Goal: Task Accomplishment & Management: Manage account settings

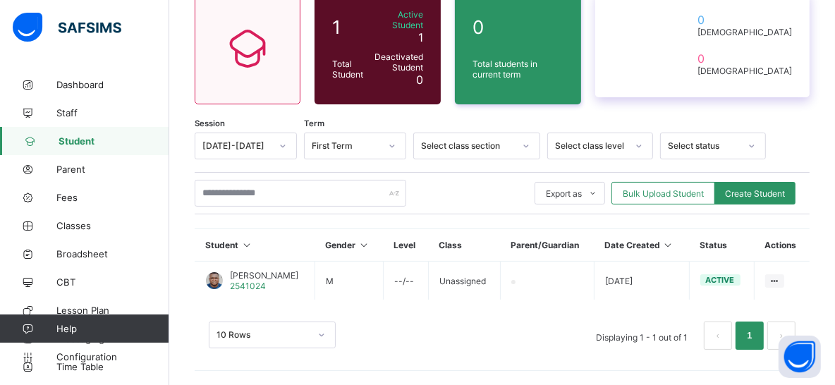
scroll to position [118, 0]
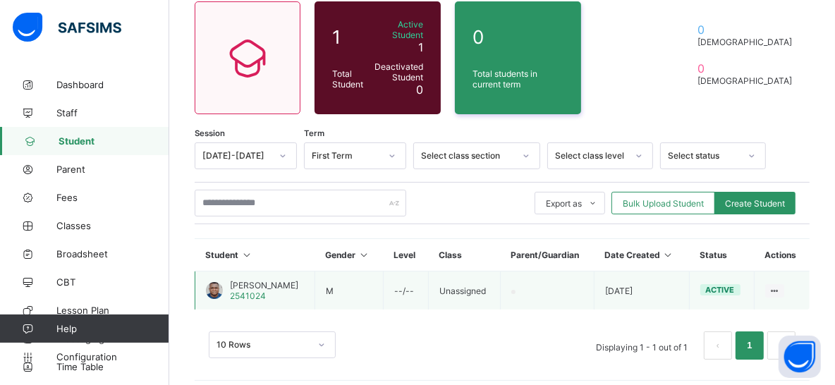
click at [520, 281] on td at bounding box center [547, 291] width 94 height 39
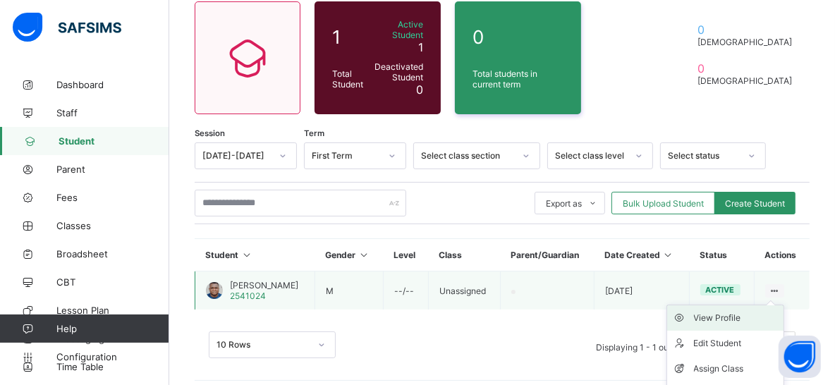
scroll to position [156, 0]
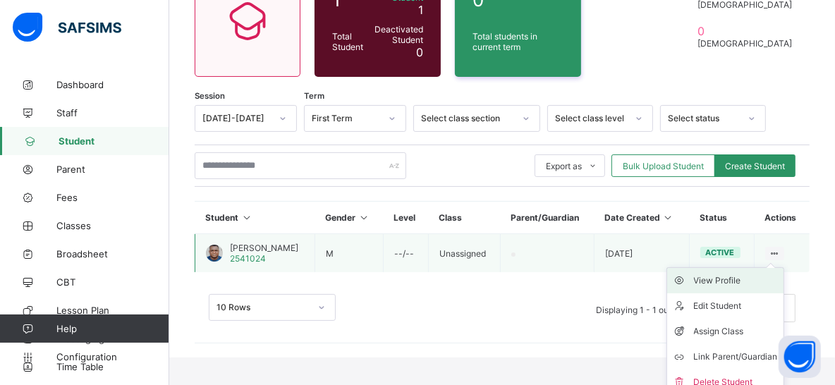
click at [730, 274] on div "View Profile" at bounding box center [736, 281] width 84 height 14
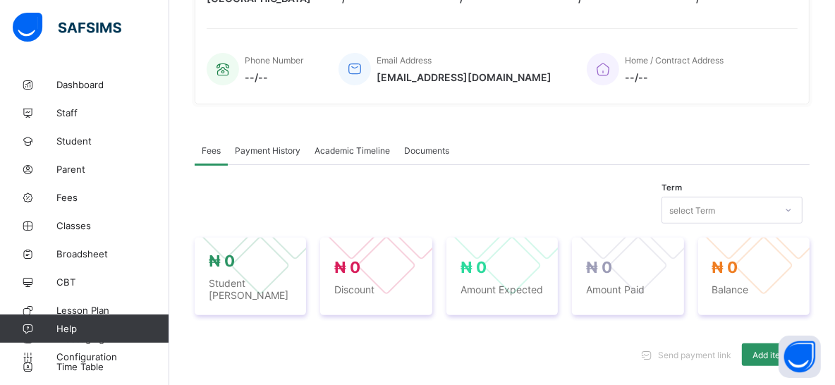
scroll to position [312, 0]
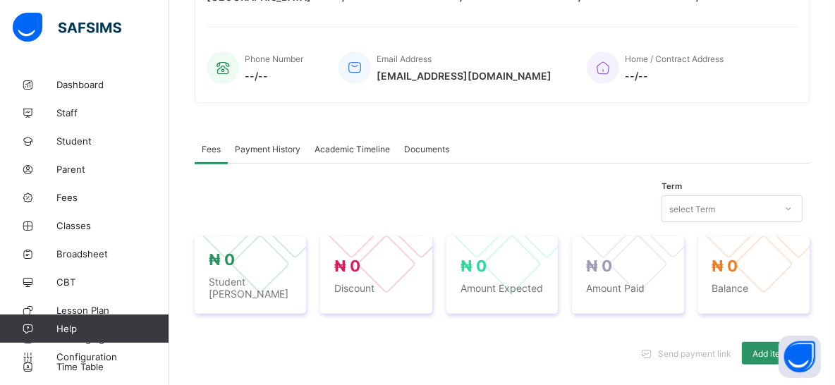
click at [267, 145] on span "Payment History" at bounding box center [268, 149] width 66 height 11
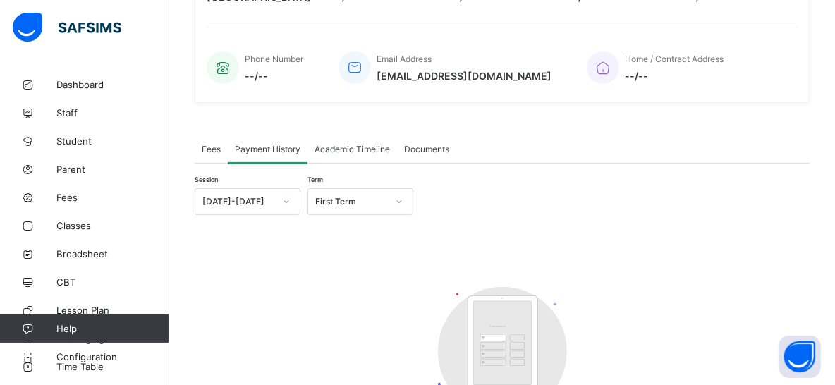
click at [209, 147] on span "Fees" at bounding box center [211, 149] width 19 height 11
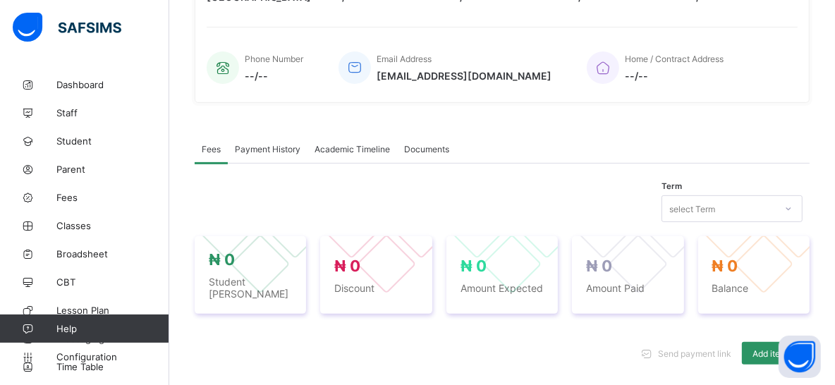
click at [285, 145] on span "Payment History" at bounding box center [268, 149] width 66 height 11
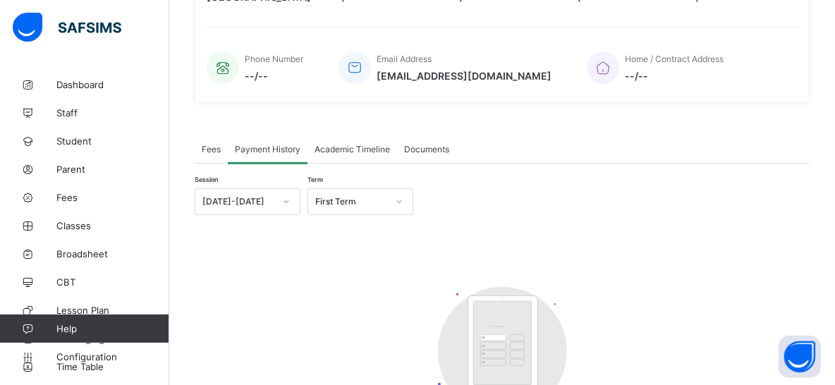
click at [347, 144] on span "Academic Timeline" at bounding box center [352, 149] width 75 height 11
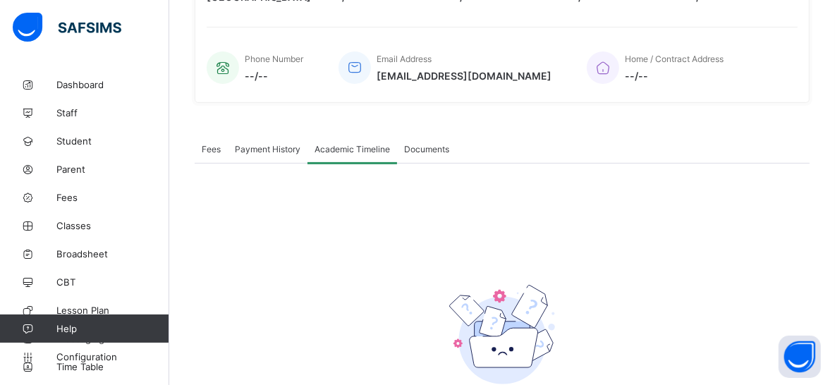
click at [441, 146] on span "Documents" at bounding box center [426, 149] width 45 height 11
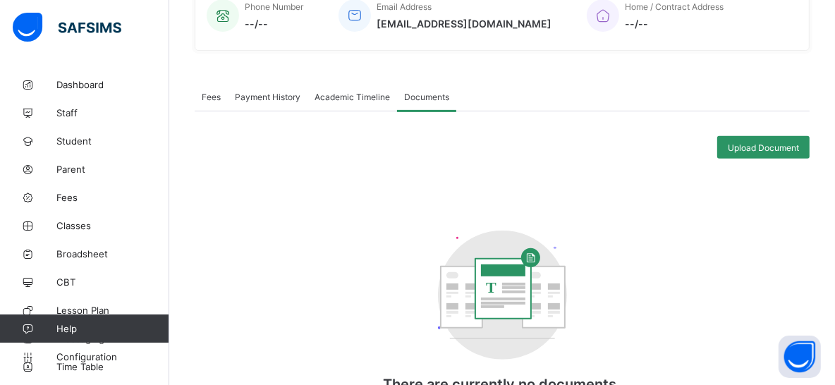
scroll to position [181, 0]
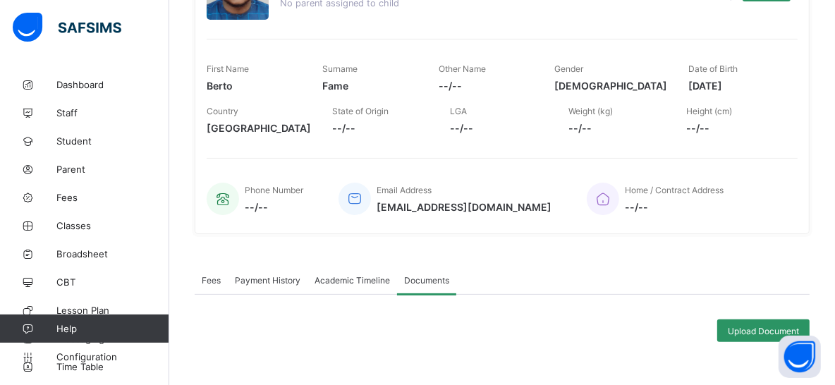
click at [213, 275] on span "Fees" at bounding box center [211, 280] width 19 height 11
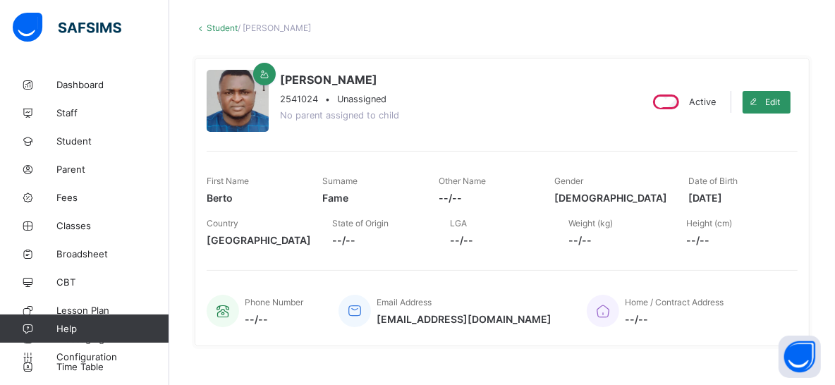
scroll to position [0, 0]
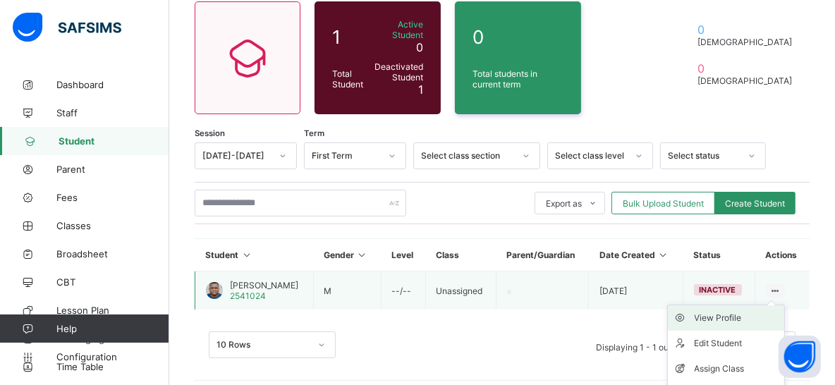
scroll to position [156, 0]
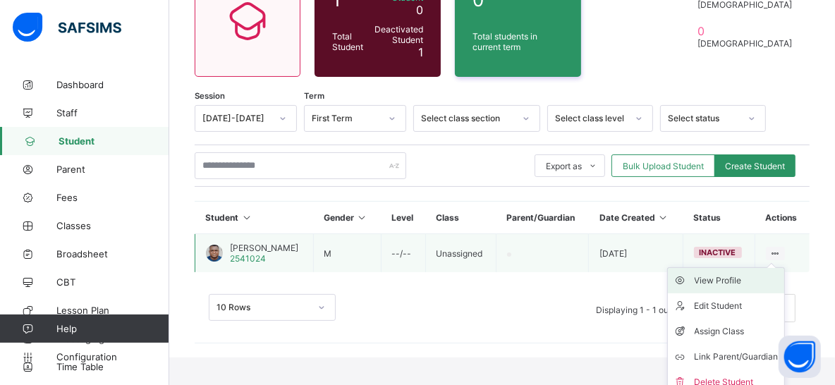
click at [753, 274] on div "View Profile" at bounding box center [737, 281] width 84 height 14
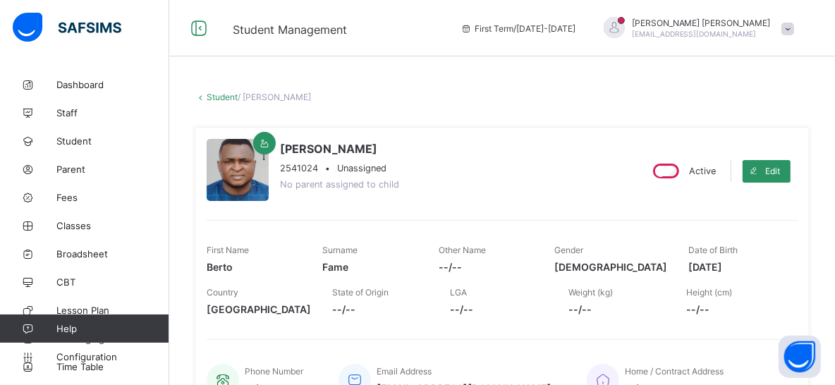
click at [222, 96] on link "Student" at bounding box center [222, 97] width 31 height 11
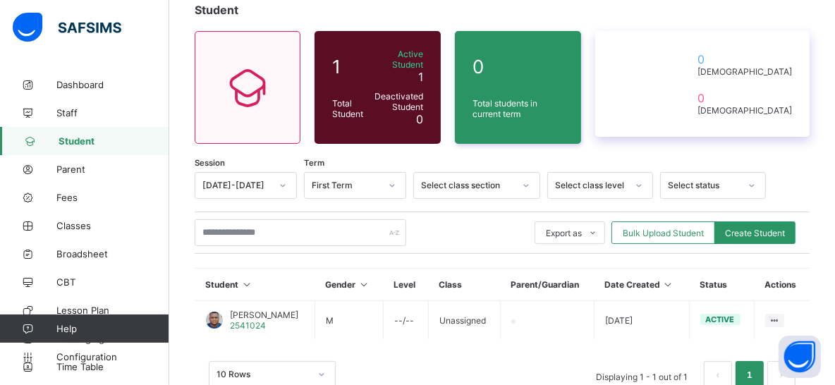
scroll to position [118, 0]
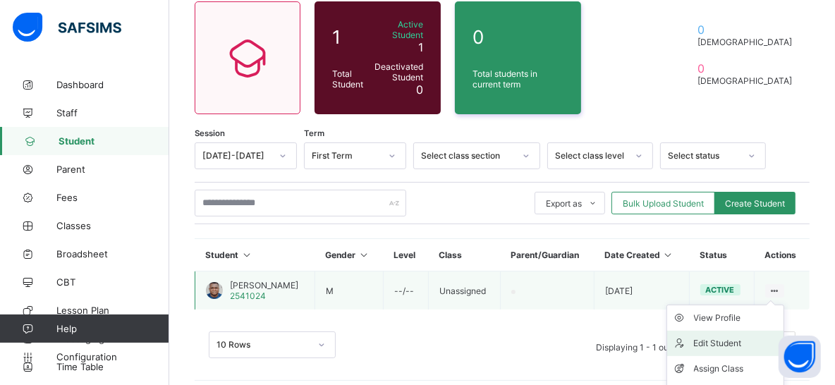
click at [729, 338] on div "Edit Student" at bounding box center [736, 343] width 84 height 14
select select "**"
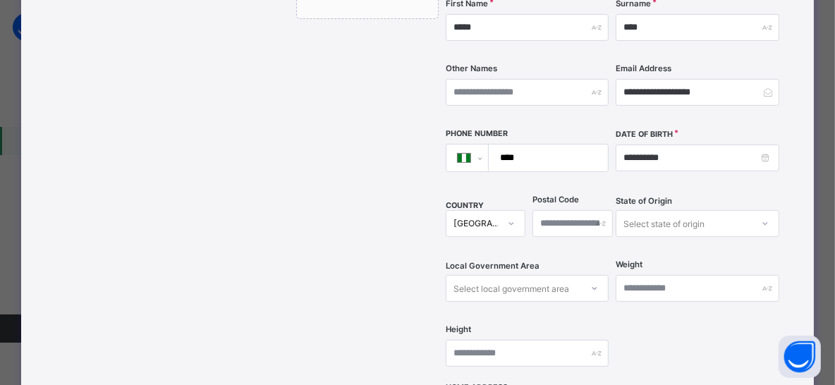
scroll to position [0, 0]
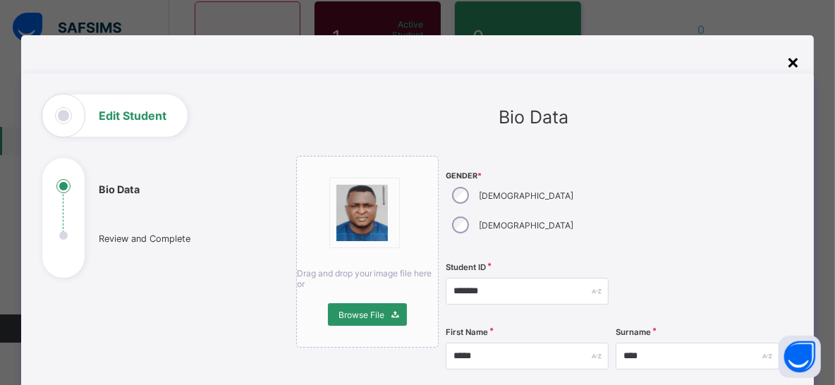
click at [794, 65] on div "×" at bounding box center [792, 61] width 13 height 24
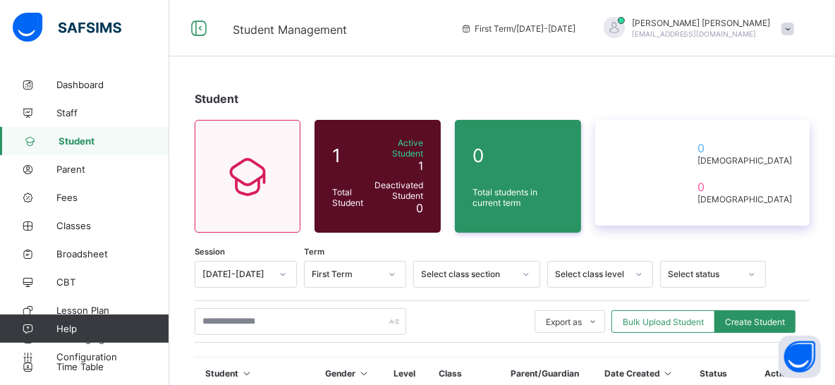
click at [691, 172] on icon at bounding box center [652, 173] width 78 height 71
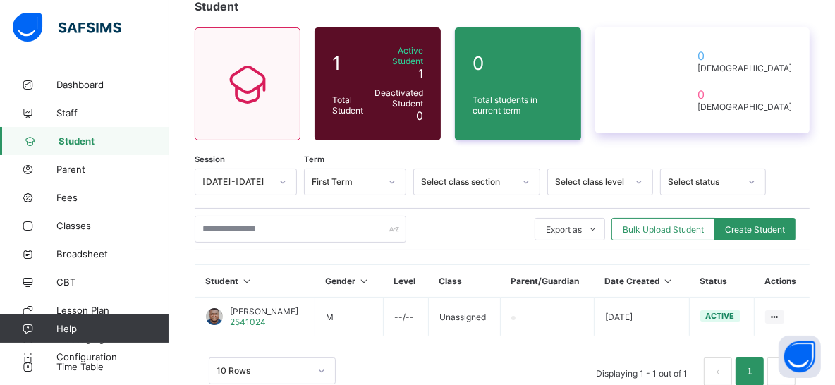
scroll to position [118, 0]
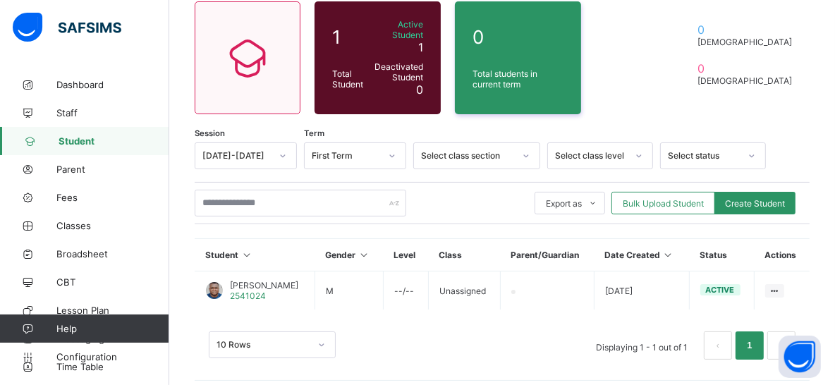
click at [515, 145] on div at bounding box center [526, 156] width 24 height 23
click at [540, 332] on div "10 Rows Displaying 1 - 1 out of 1 1" at bounding box center [502, 346] width 587 height 28
click at [635, 150] on icon at bounding box center [639, 156] width 8 height 14
click at [509, 332] on div "10 Rows Displaying 1 - 1 out of 1 1" at bounding box center [502, 346] width 587 height 28
click at [748, 145] on div at bounding box center [752, 156] width 24 height 23
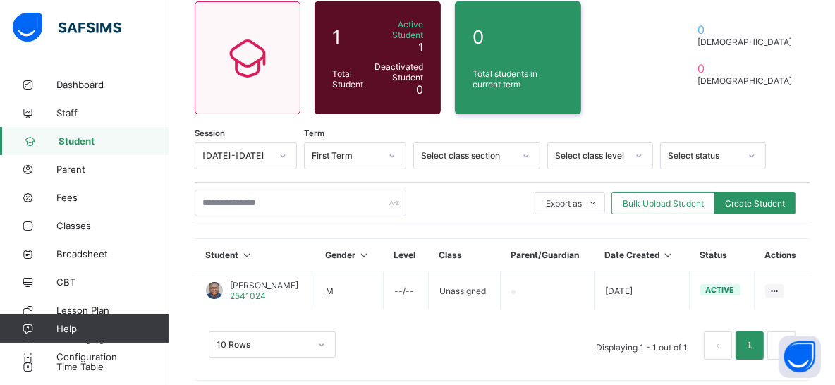
click at [806, 142] on div "Session [DATE]-[DATE] Term First Term Select class section Select class level S…" at bounding box center [502, 155] width 615 height 27
click at [267, 151] on div "[DATE]-[DATE]" at bounding box center [236, 156] width 68 height 11
click at [411, 332] on div "10 Rows Displaying 1 - 1 out of 1 1" at bounding box center [502, 346] width 587 height 28
click at [89, 195] on span "Fees" at bounding box center [112, 197] width 113 height 11
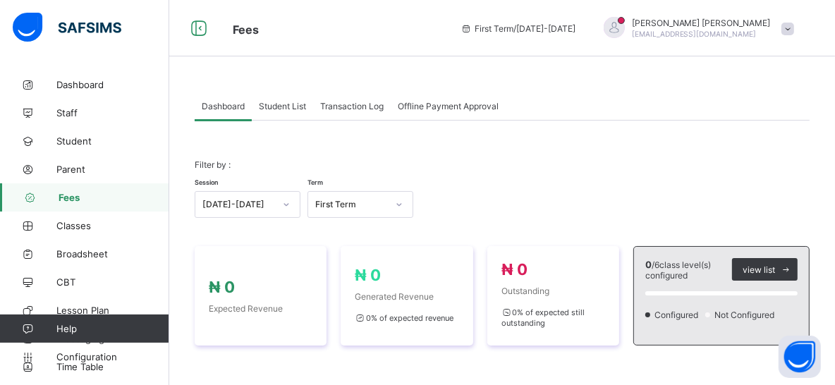
click at [342, 102] on span "Transaction Log" at bounding box center [351, 106] width 63 height 11
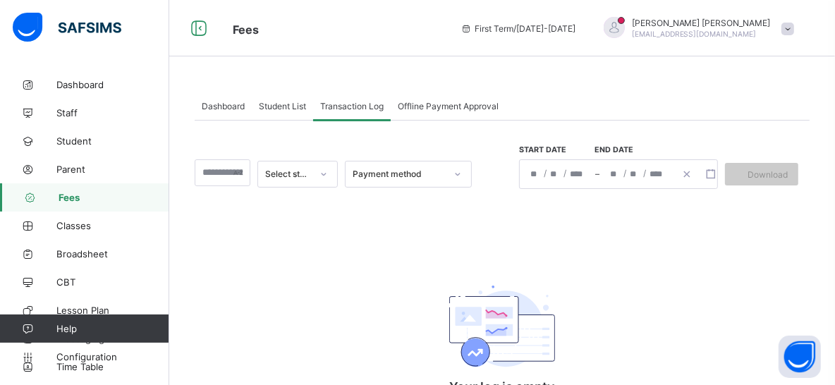
click at [393, 172] on div "Payment method" at bounding box center [399, 174] width 93 height 11
click at [264, 253] on div "Select status Payment method Start date End date / / – / / Download Your log is…" at bounding box center [502, 288] width 615 height 334
click at [221, 107] on span "Dashboard" at bounding box center [223, 106] width 43 height 11
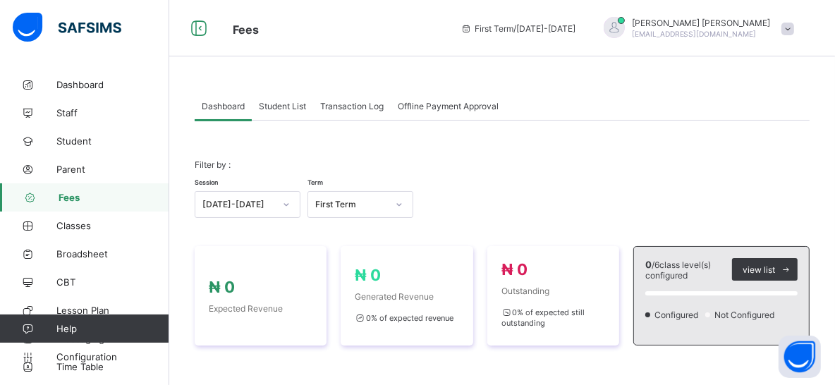
click at [443, 107] on span "Offline Payment Approval" at bounding box center [448, 106] width 101 height 11
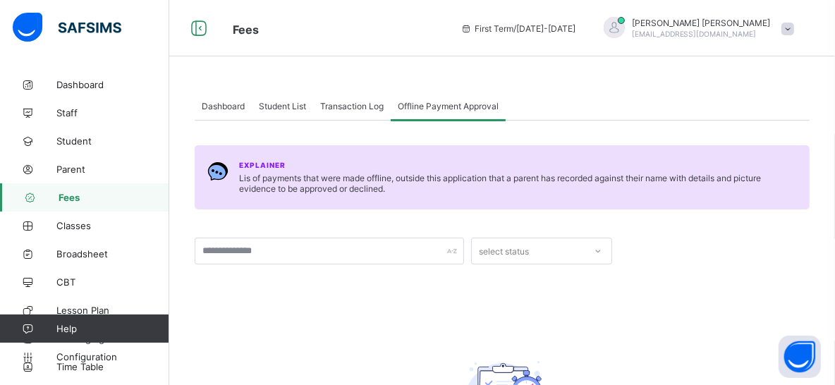
click at [231, 104] on span "Dashboard" at bounding box center [223, 106] width 43 height 11
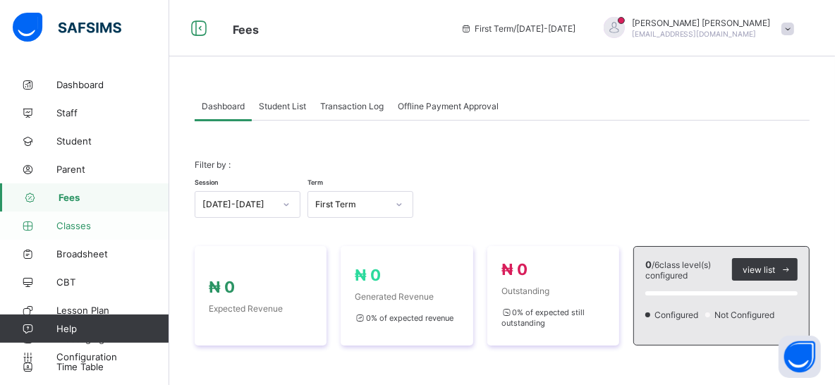
click at [96, 232] on link "Classes" at bounding box center [84, 226] width 169 height 28
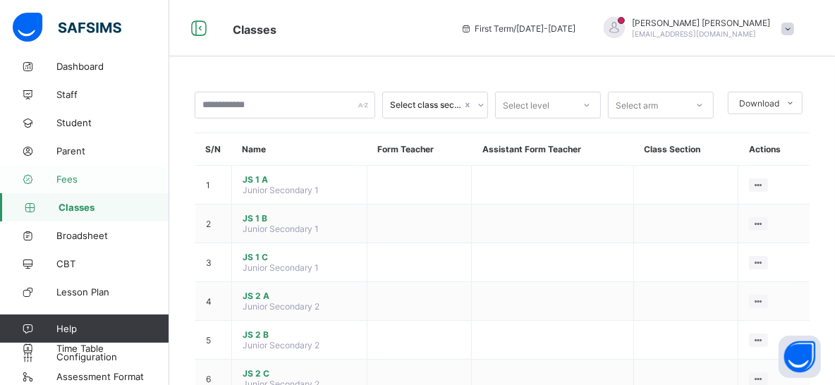
scroll to position [24, 0]
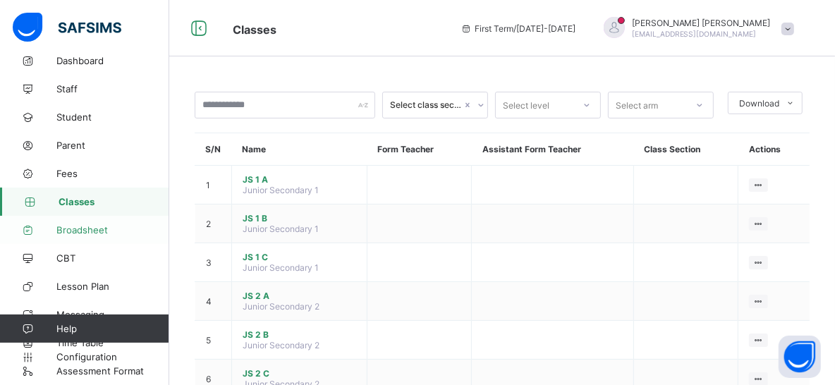
click at [103, 233] on span "Broadsheet" at bounding box center [112, 229] width 113 height 11
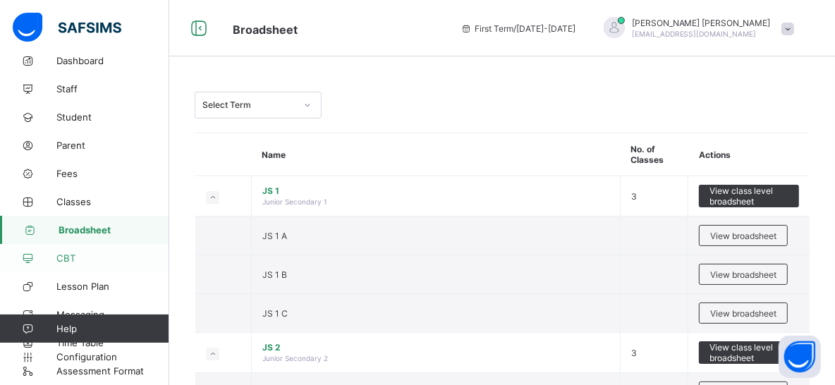
click at [90, 260] on span "CBT" at bounding box center [112, 258] width 113 height 11
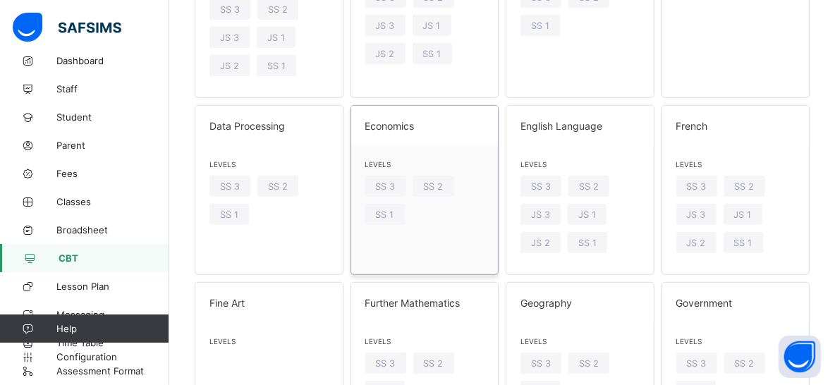
scroll to position [893, 0]
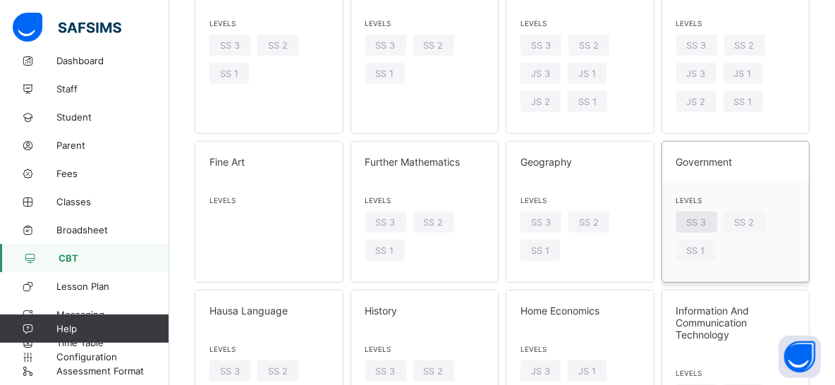
click at [696, 217] on span "SS 3" at bounding box center [697, 222] width 20 height 11
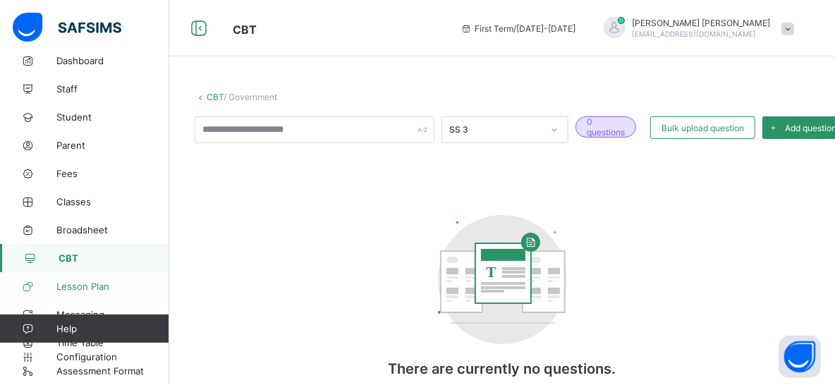
click at [95, 287] on span "Lesson Plan" at bounding box center [112, 286] width 113 height 11
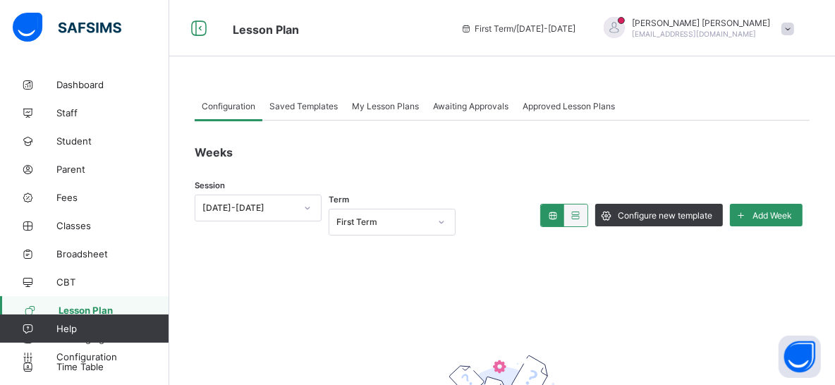
scroll to position [24, 0]
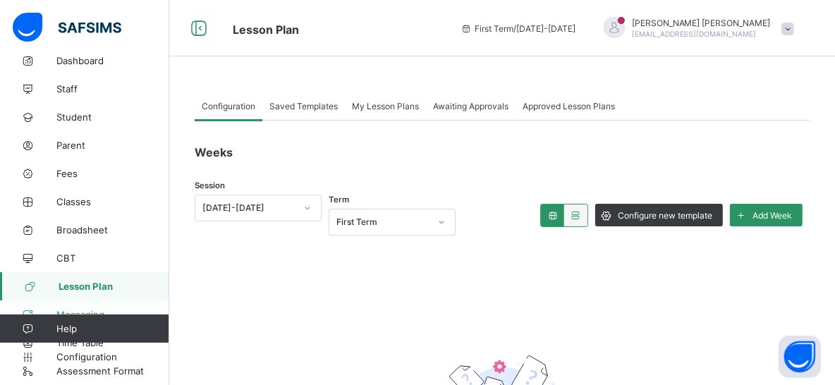
click at [118, 309] on span "Messaging" at bounding box center [112, 314] width 113 height 11
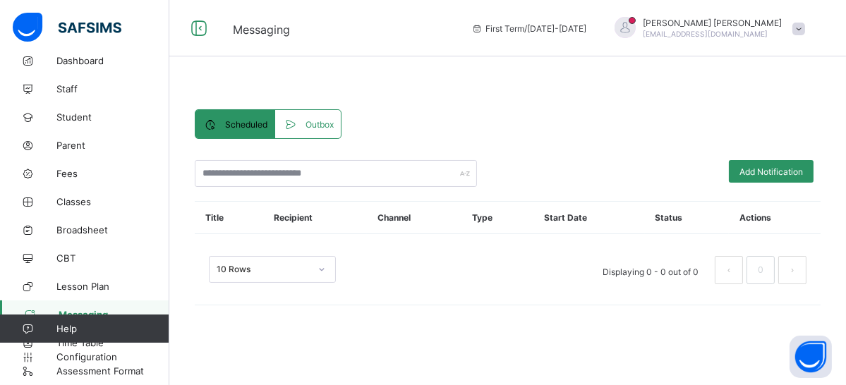
click at [310, 125] on span "Outbox" at bounding box center [319, 124] width 28 height 11
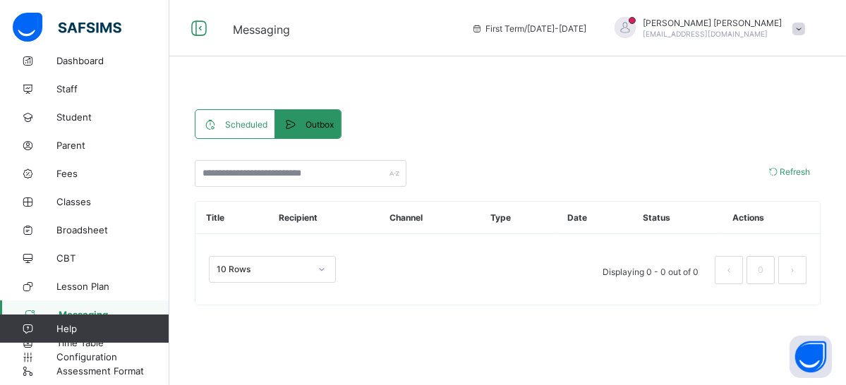
click at [227, 128] on span "Scheduled" at bounding box center [246, 124] width 42 height 11
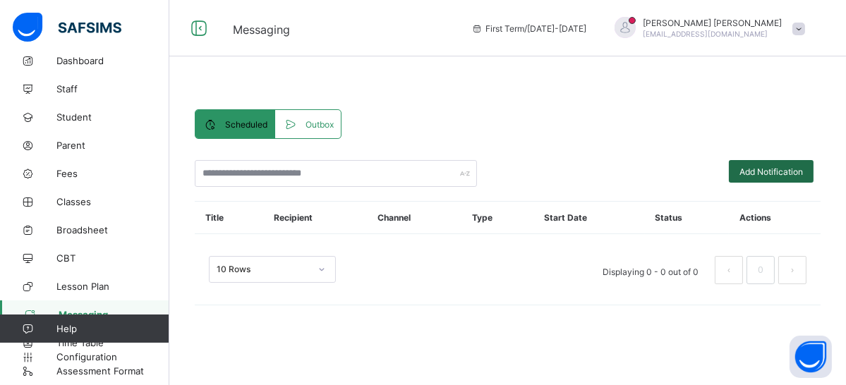
click at [784, 168] on span "Add Notification" at bounding box center [770, 171] width 63 height 11
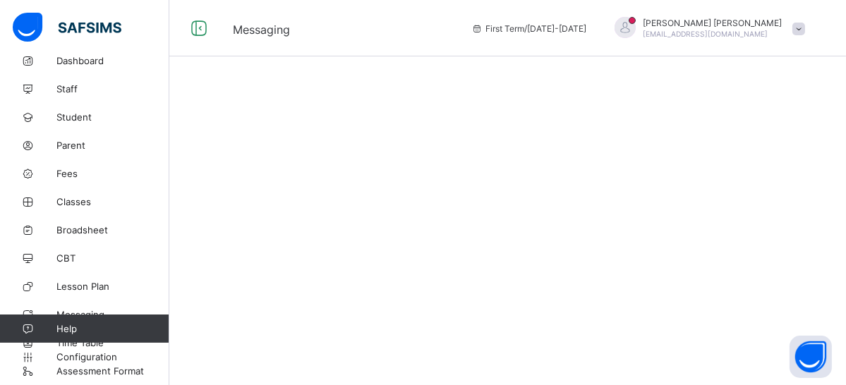
select select "*"
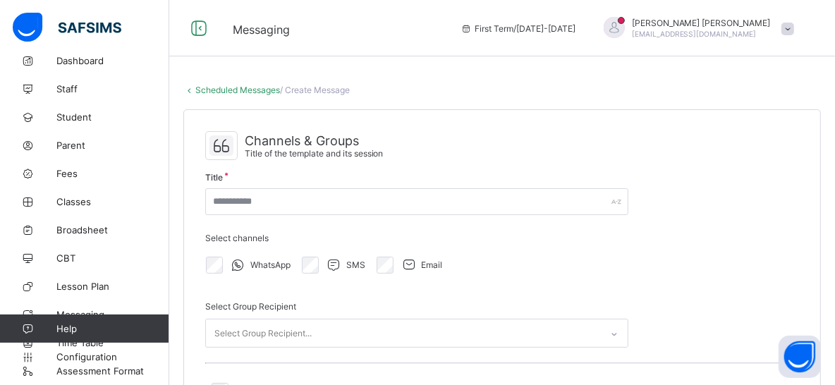
select select "****"
select select "*"
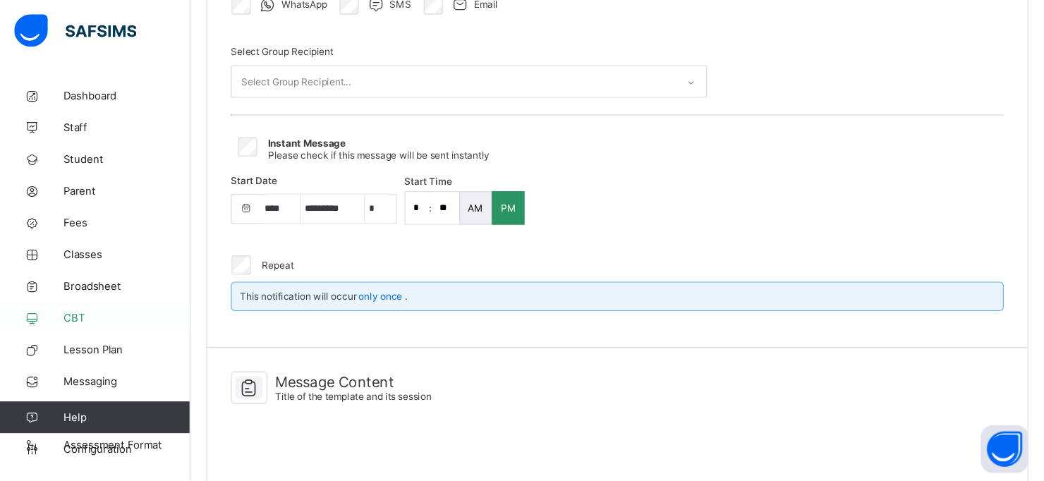
scroll to position [261, 0]
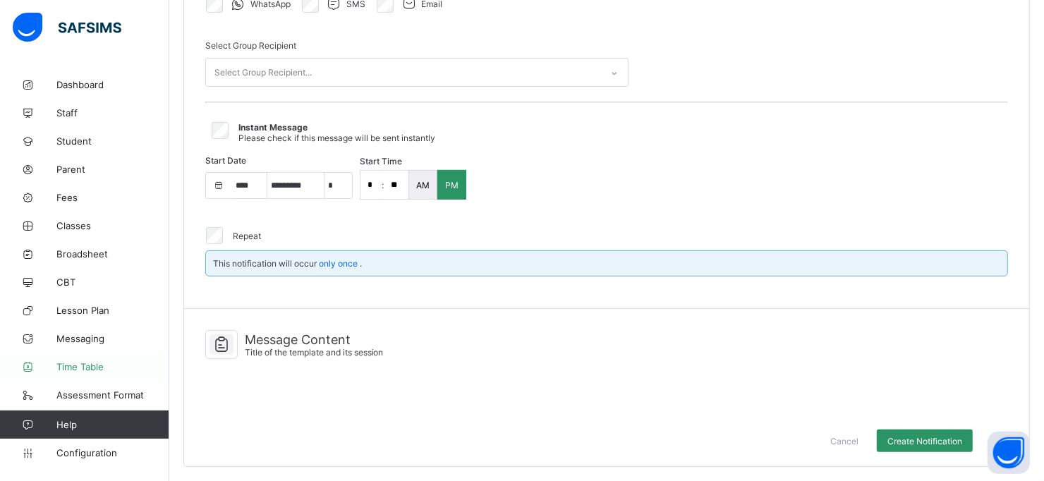
click at [86, 369] on span "Time Table" at bounding box center [112, 366] width 113 height 11
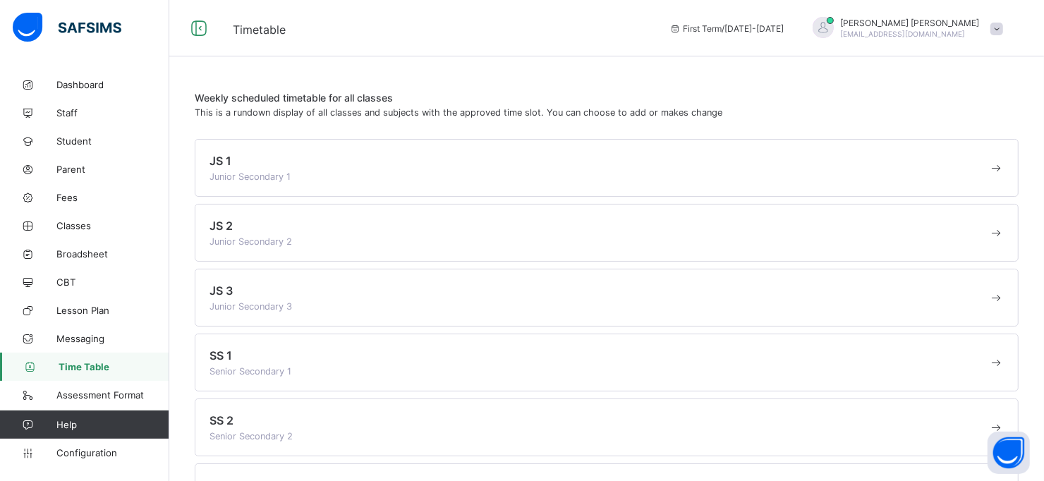
click at [451, 168] on span at bounding box center [598, 170] width 779 height 4
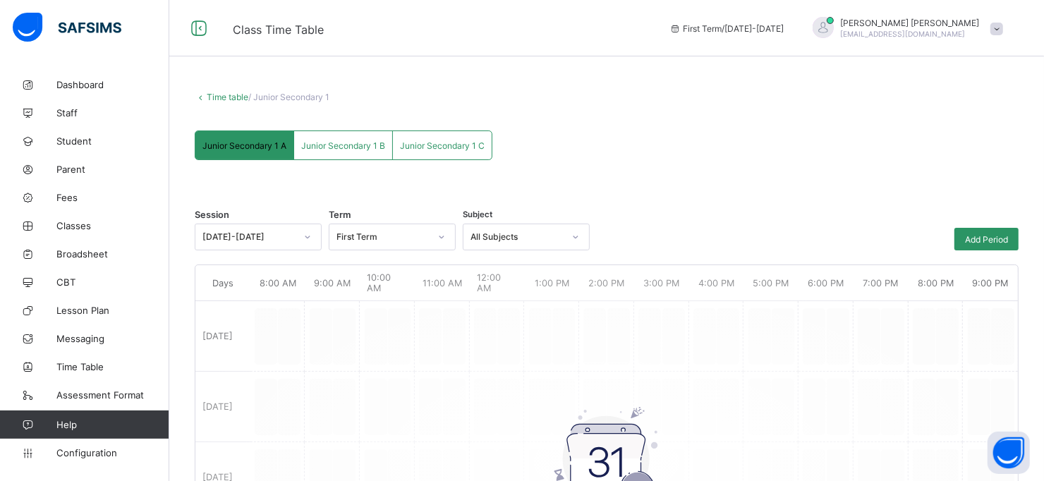
click at [561, 238] on div "All Subjects" at bounding box center [516, 237] width 93 height 11
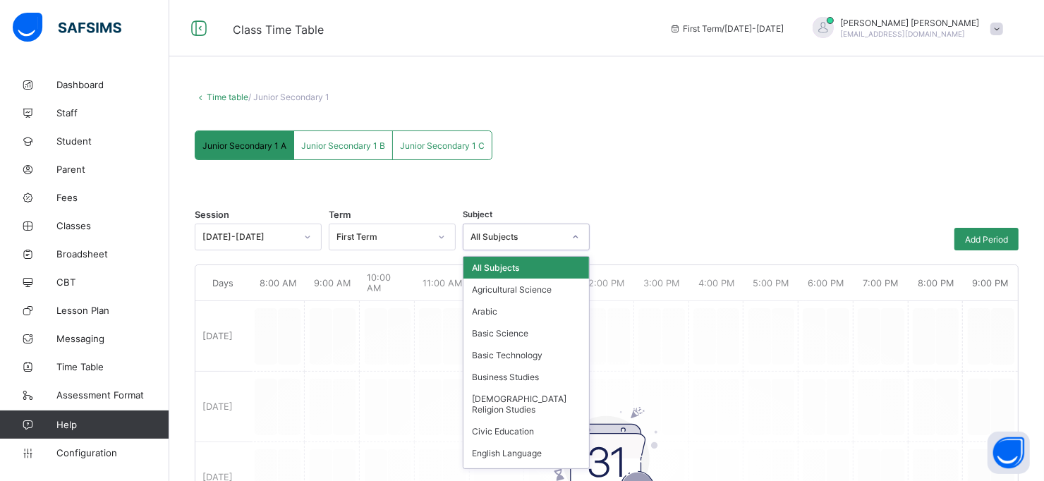
click at [595, 177] on div "Session [DATE]-[DATE] Term First Term Subject option All Subjects focused, 1 of…" at bounding box center [607, 488] width 824 height 628
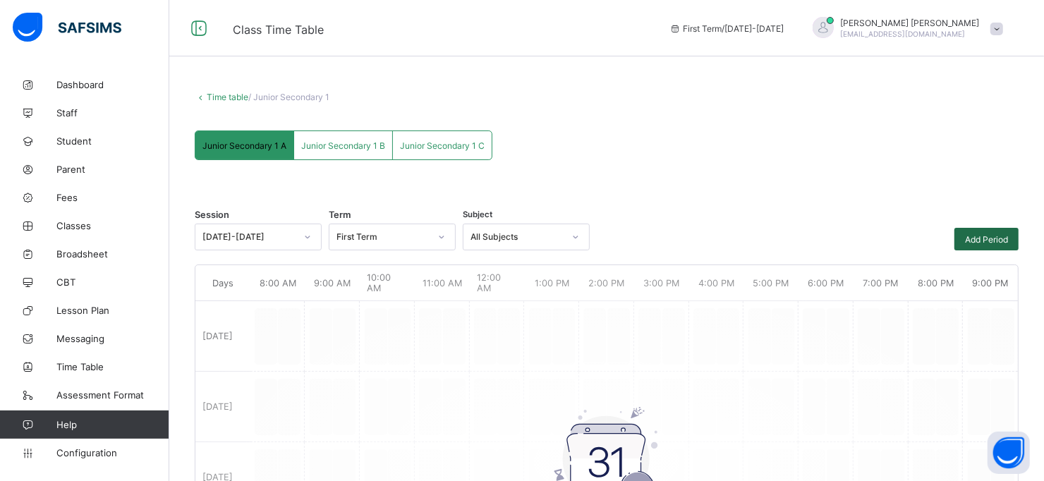
click at [834, 242] on span "Add Period" at bounding box center [986, 239] width 43 height 11
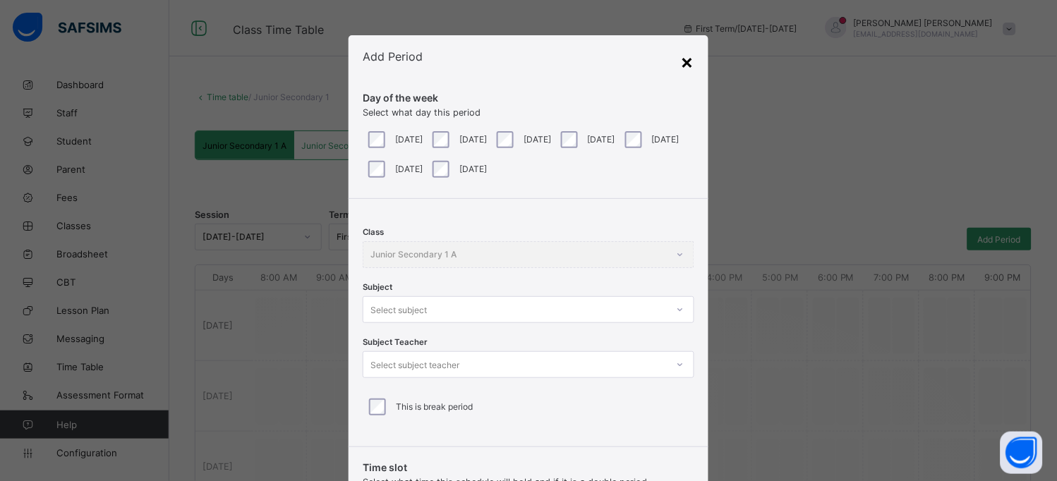
click at [685, 63] on div "×" at bounding box center [687, 61] width 13 height 24
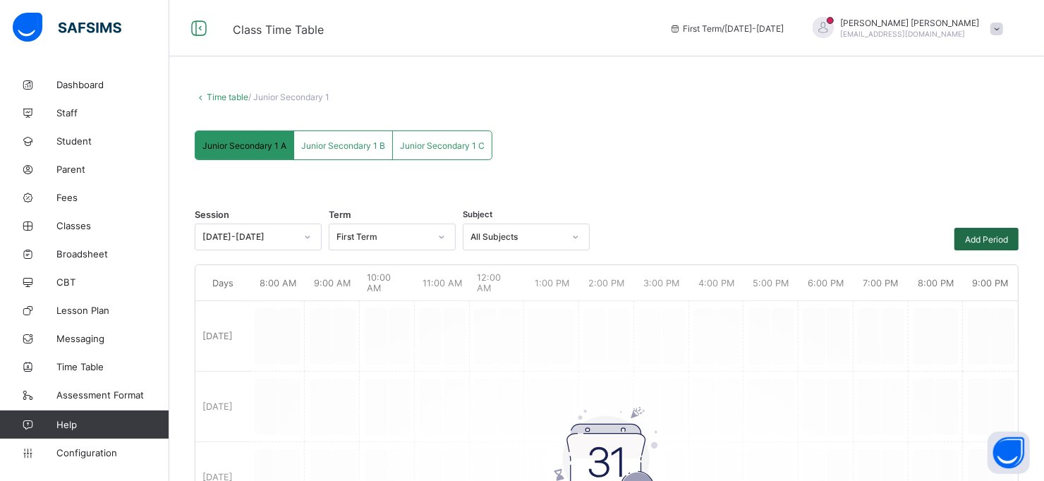
click at [834, 240] on span "Add Period" at bounding box center [986, 239] width 43 height 11
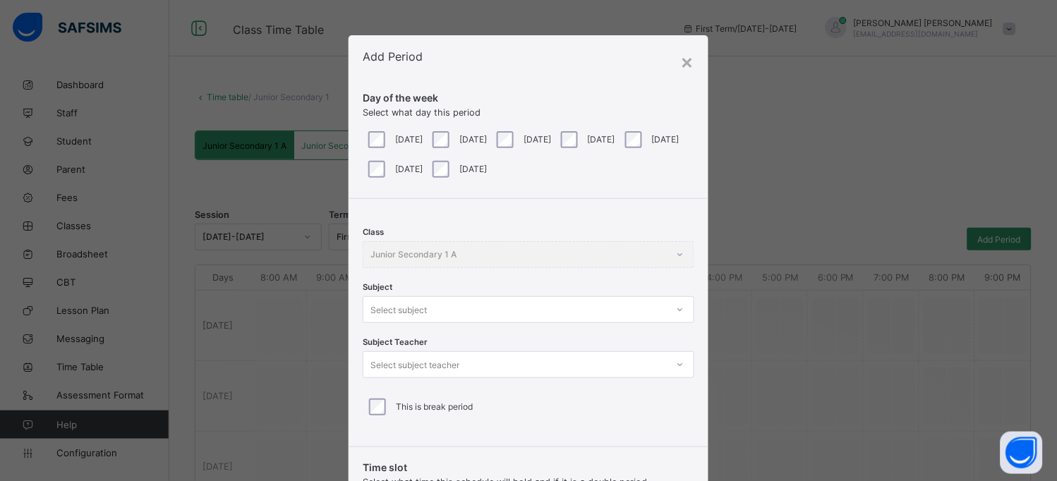
click at [599, 312] on div "Class Junior Secondary 1 A Subject Select subject Subject Teacher Select subjec…" at bounding box center [527, 317] width 359 height 237
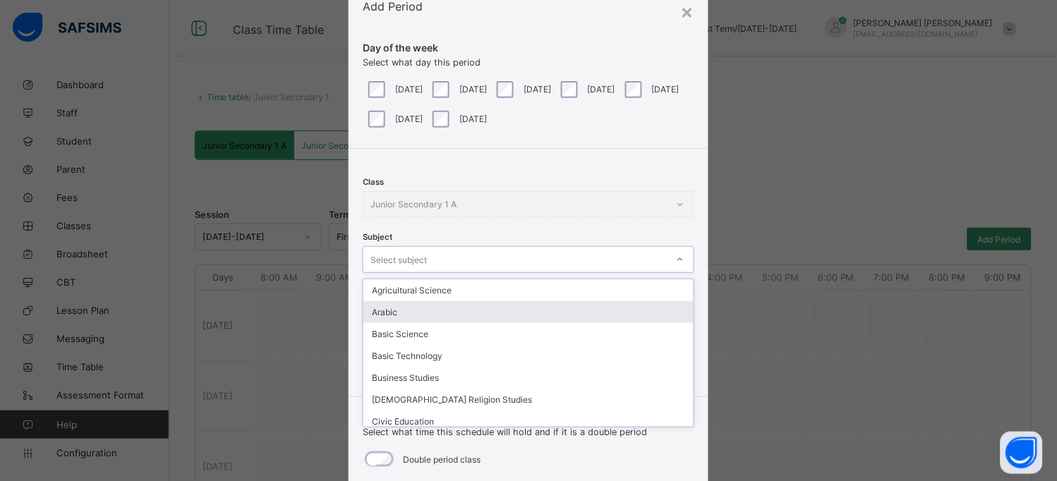
scroll to position [66, 0]
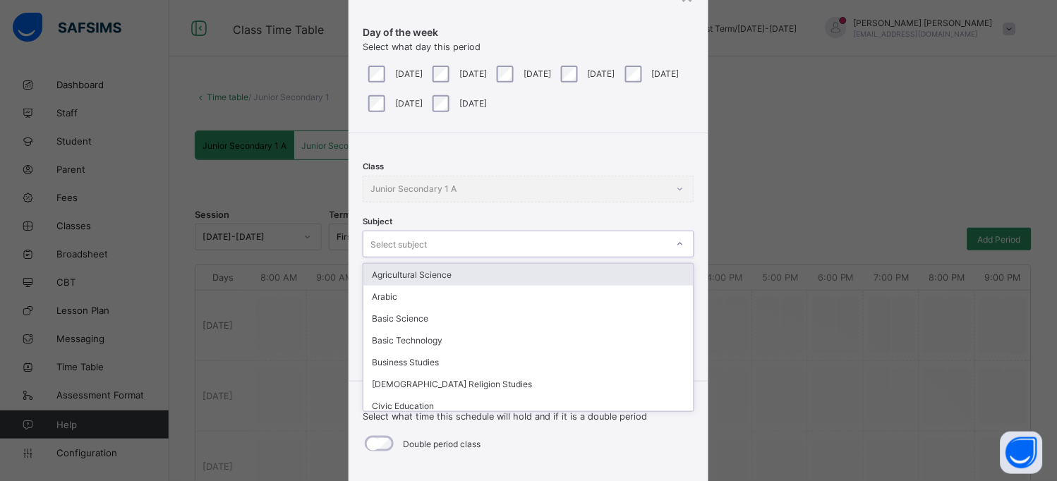
click at [506, 276] on div "Agricultural Science" at bounding box center [527, 275] width 329 height 22
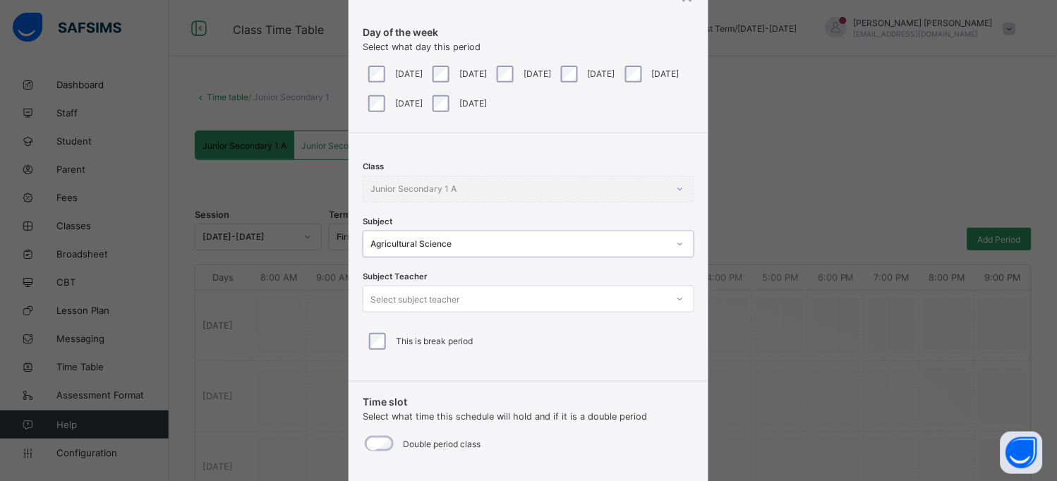
click at [548, 303] on div "Select subject teacher" at bounding box center [514, 299] width 303 height 20
click at [551, 303] on div "Select subject teacher" at bounding box center [514, 299] width 303 height 20
click at [552, 245] on div "Agricultural Science" at bounding box center [518, 244] width 297 height 11
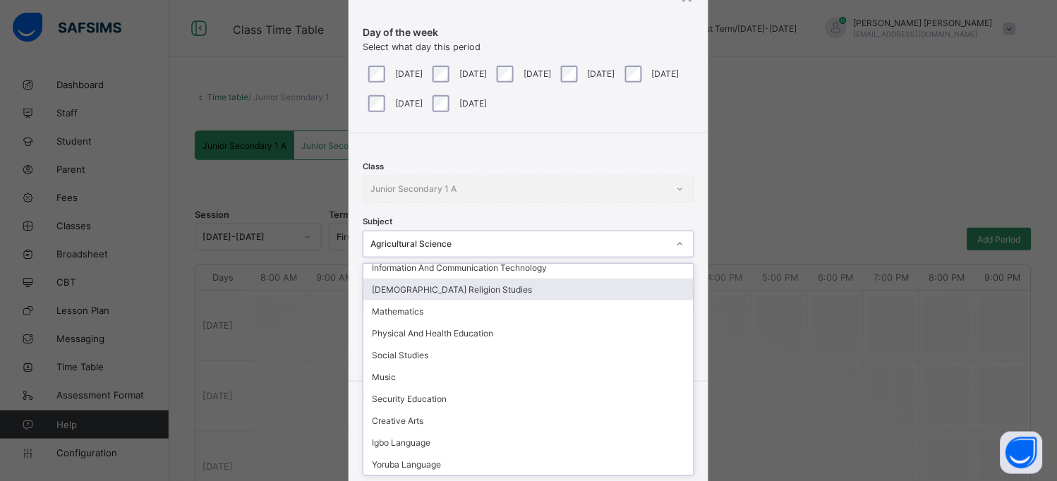
scroll to position [0, 0]
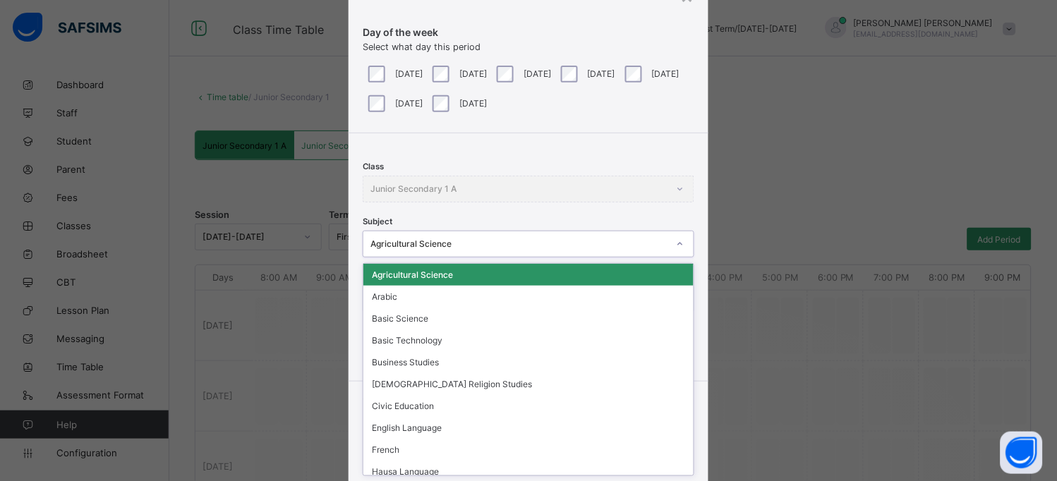
click at [596, 158] on div "Class Junior Secondary 1 A Subject option Agricultural Science, selected. optio…" at bounding box center [527, 251] width 359 height 237
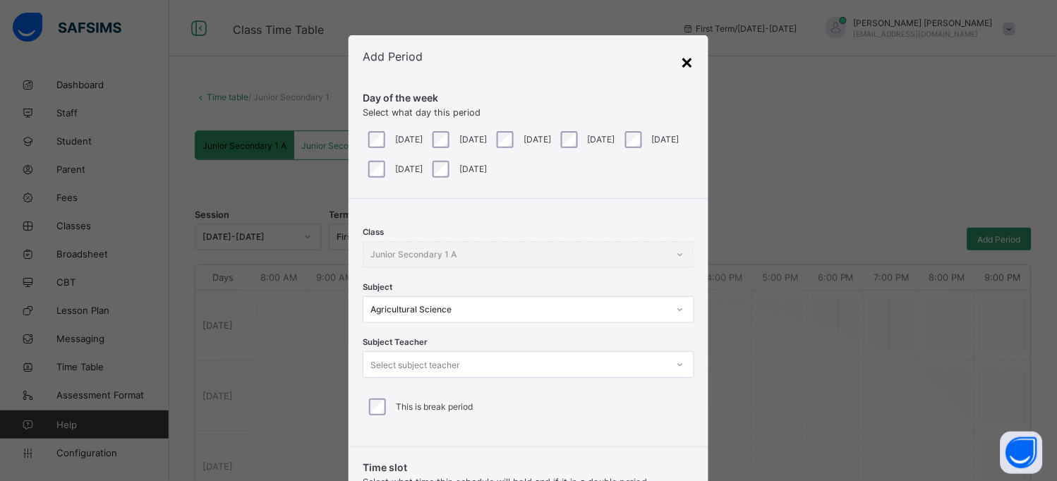
click at [683, 62] on div "×" at bounding box center [687, 61] width 13 height 24
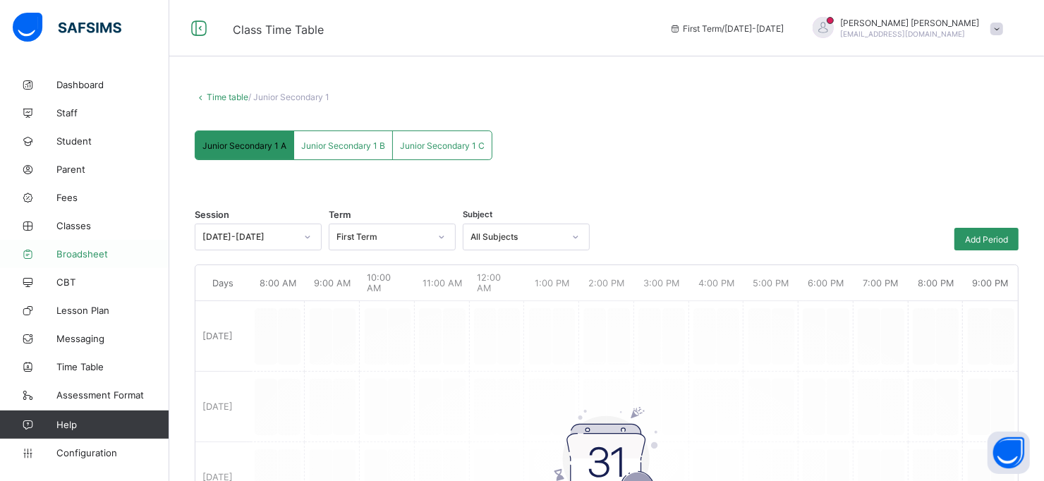
scroll to position [176, 0]
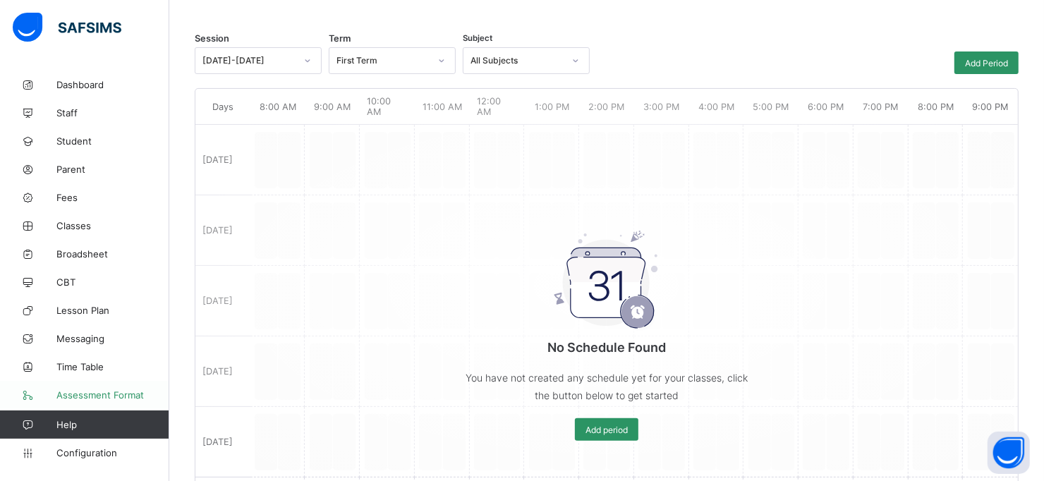
click at [123, 384] on span "Assessment Format" at bounding box center [112, 394] width 113 height 11
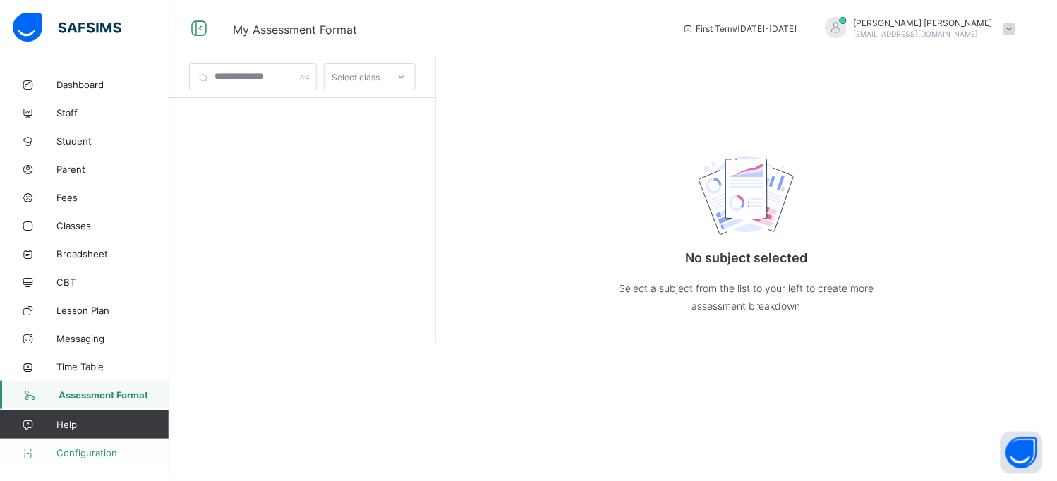
click at [99, 384] on span "Configuration" at bounding box center [112, 452] width 112 height 11
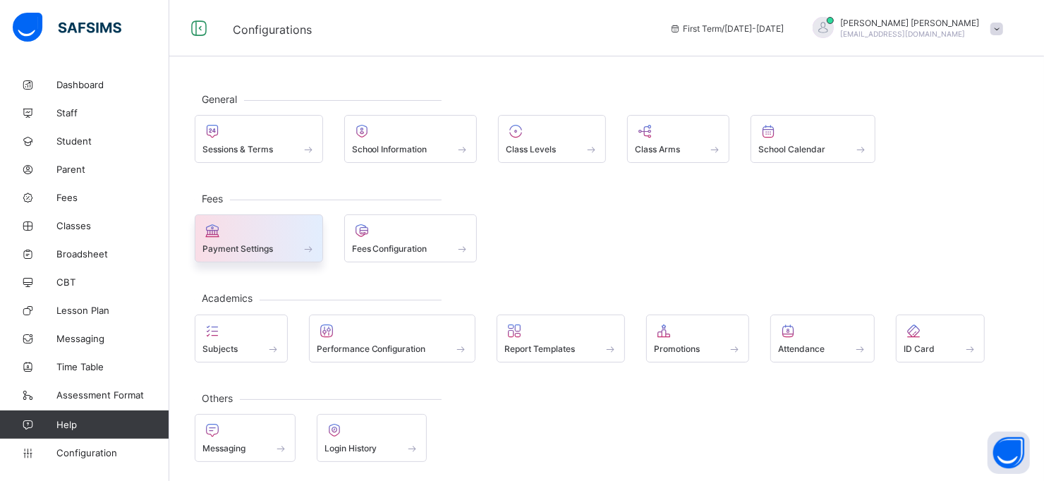
click at [279, 246] on div "Payment Settings" at bounding box center [258, 249] width 113 height 12
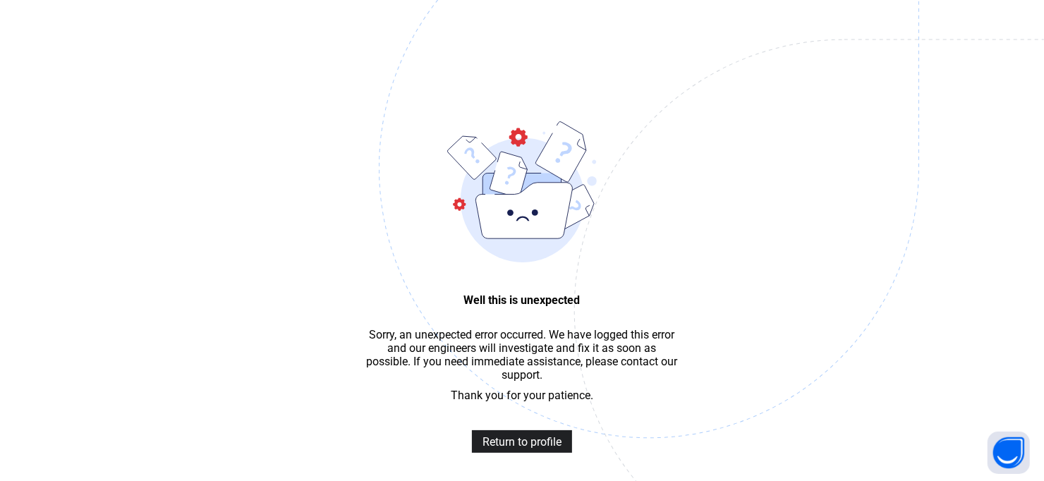
click at [531, 384] on span "Return to profile" at bounding box center [521, 441] width 79 height 13
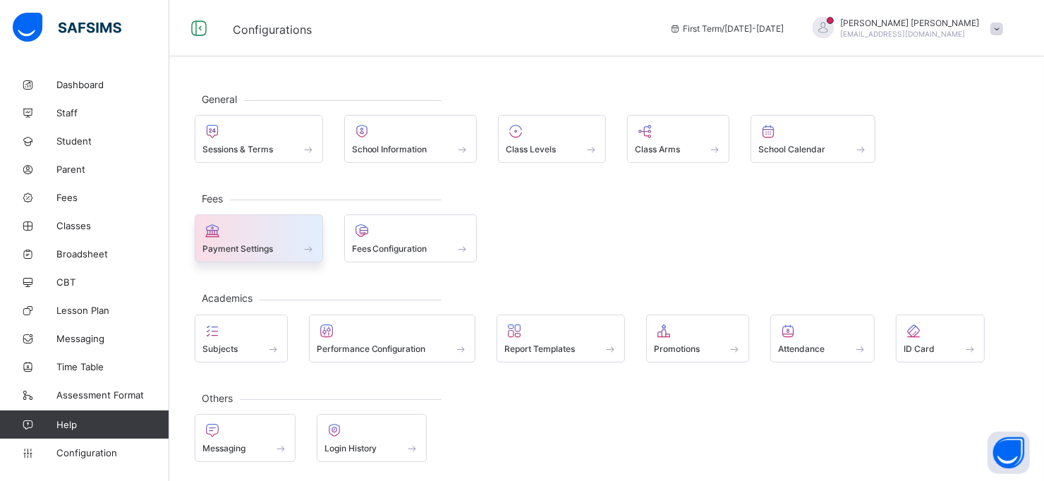
click at [257, 225] on div at bounding box center [258, 230] width 113 height 17
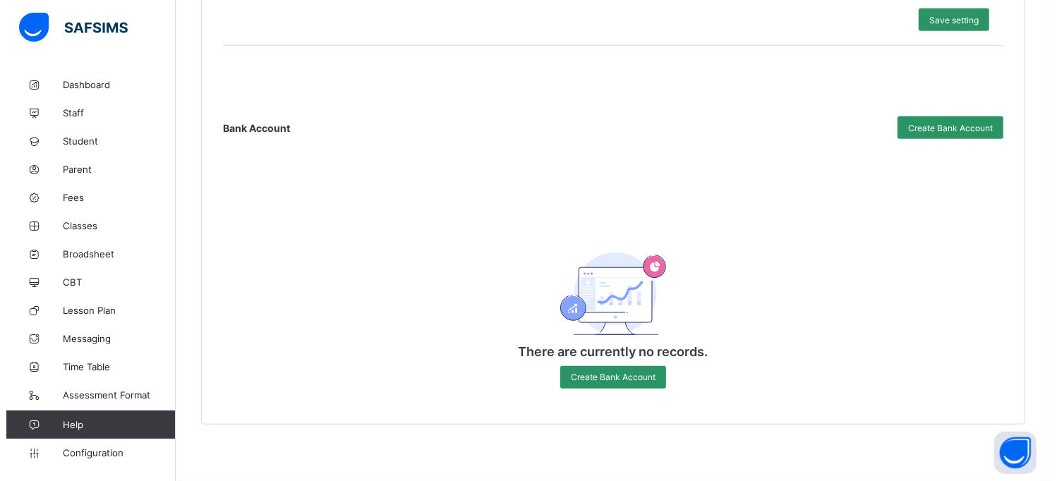
scroll to position [580, 0]
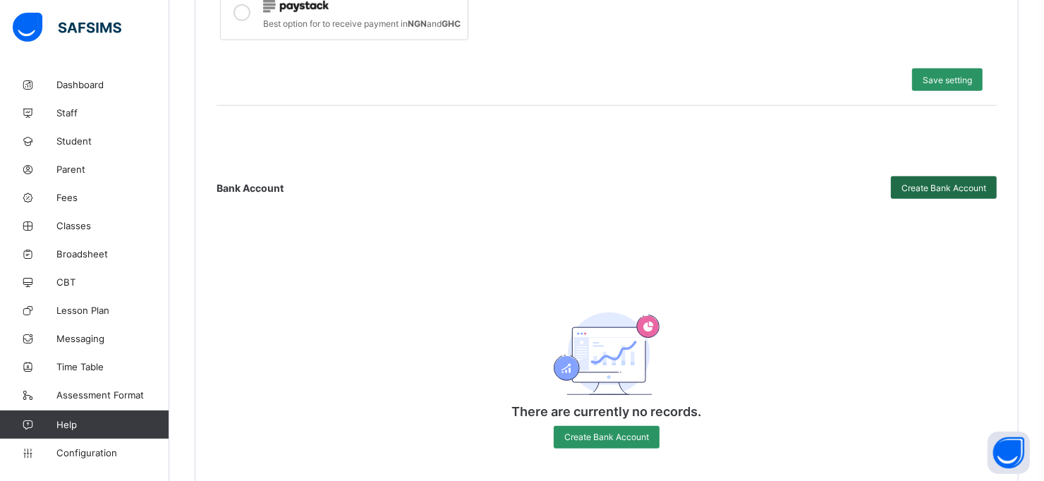
click at [948, 193] on span "Create Bank Account" at bounding box center [943, 188] width 85 height 11
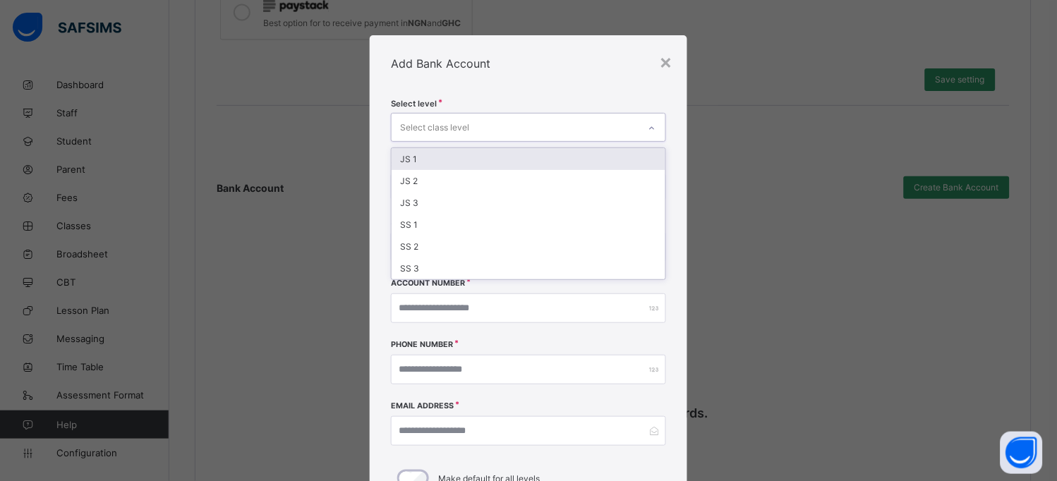
click at [485, 130] on div "Select class level" at bounding box center [514, 128] width 246 height 28
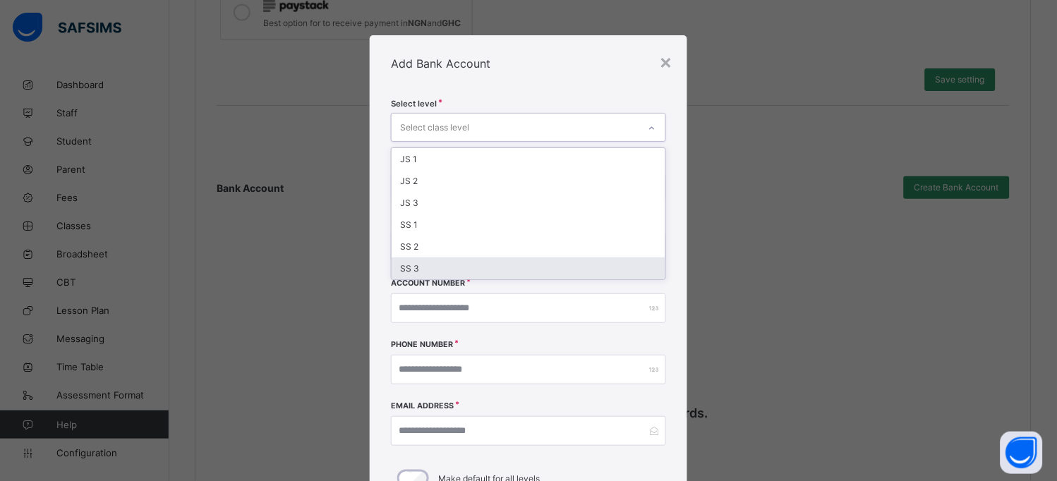
click at [454, 260] on div "SS 3" at bounding box center [527, 268] width 273 height 22
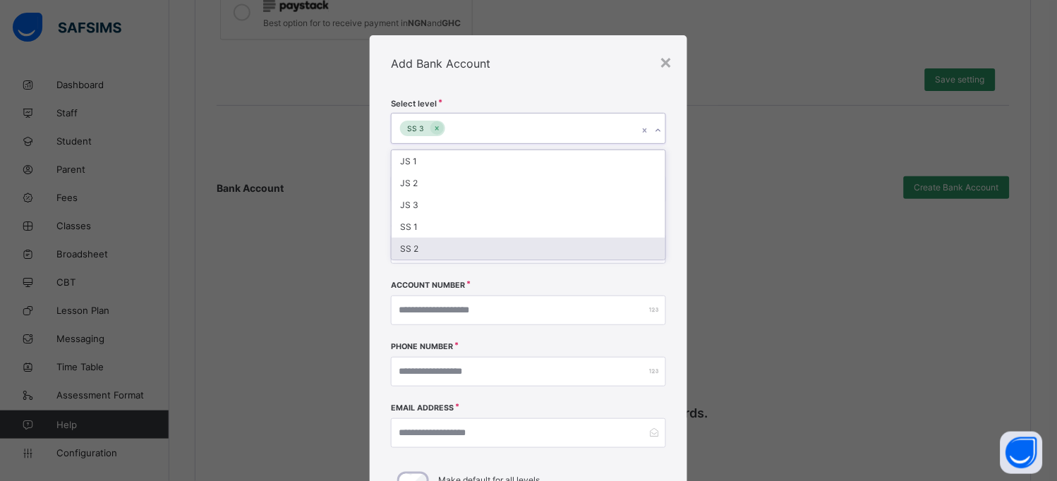
click at [461, 247] on div "SS 2" at bounding box center [527, 249] width 273 height 22
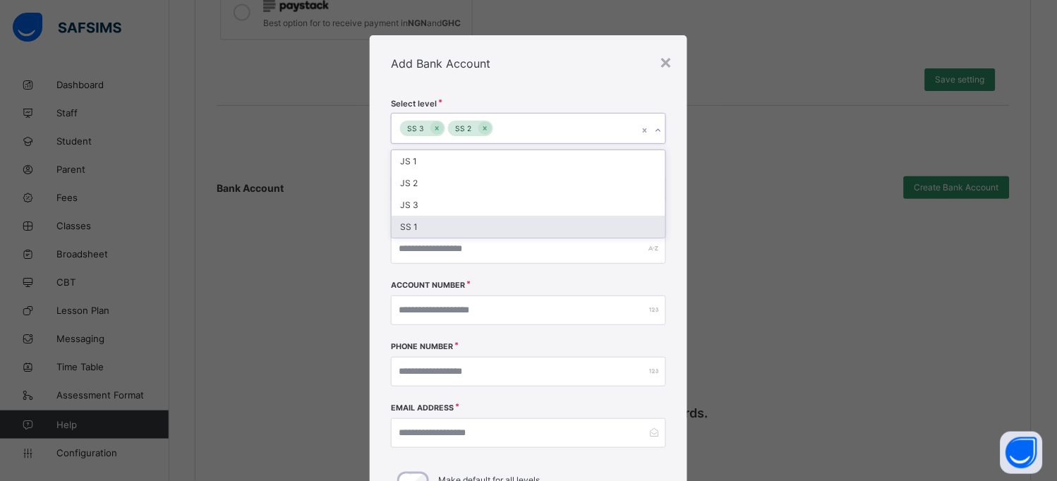
click at [450, 229] on div "SS 1" at bounding box center [527, 227] width 273 height 22
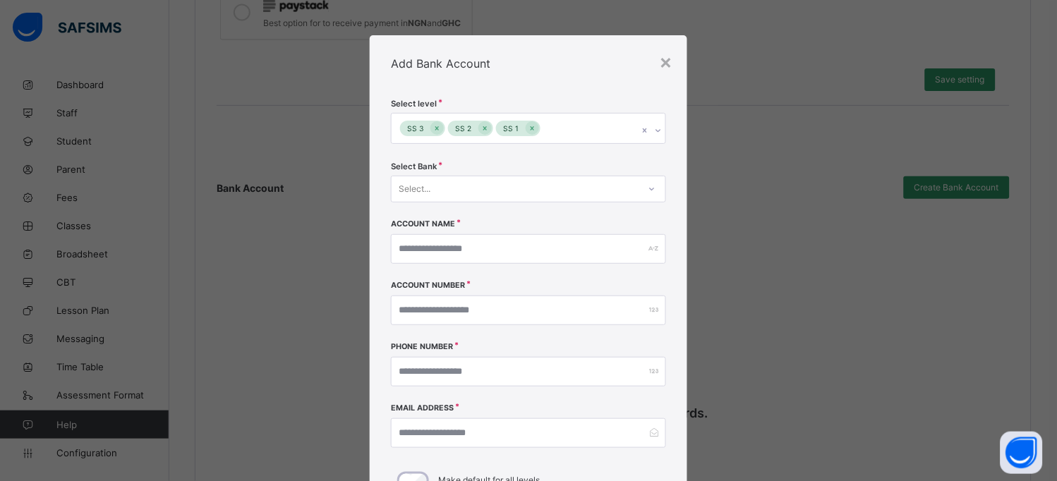
click at [511, 84] on div "Add Bank Account" at bounding box center [528, 63] width 317 height 56
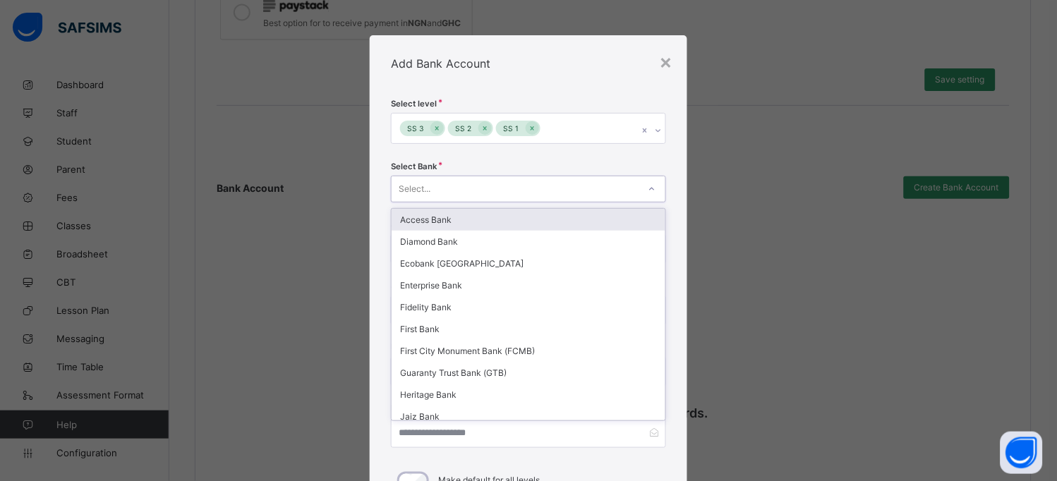
click at [499, 193] on div "Select..." at bounding box center [514, 189] width 246 height 20
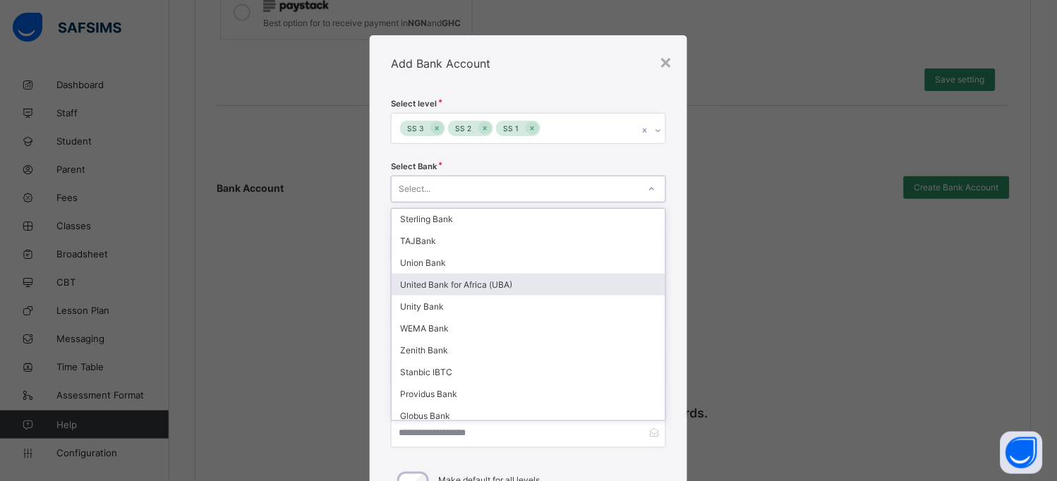
scroll to position [306, 0]
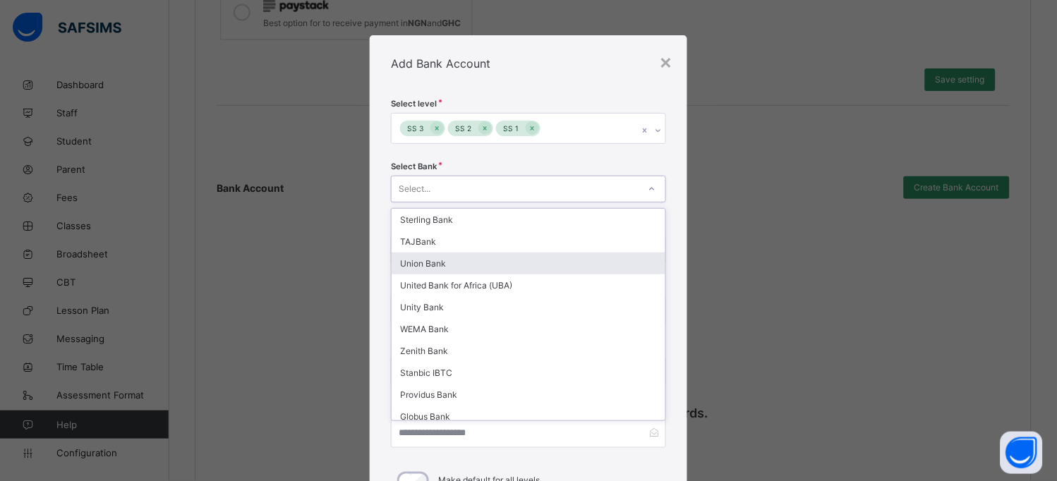
click at [470, 268] on div "Union Bank" at bounding box center [527, 264] width 273 height 22
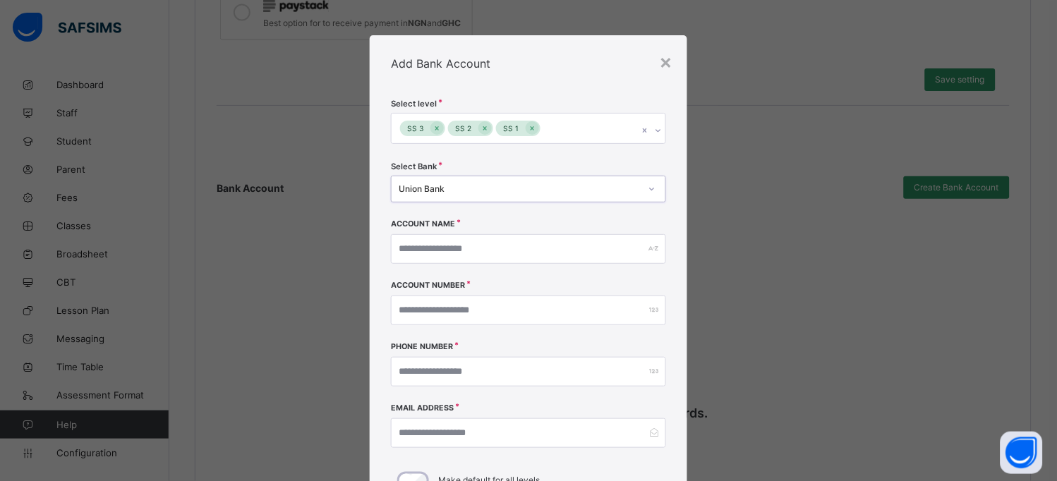
scroll to position [44, 0]
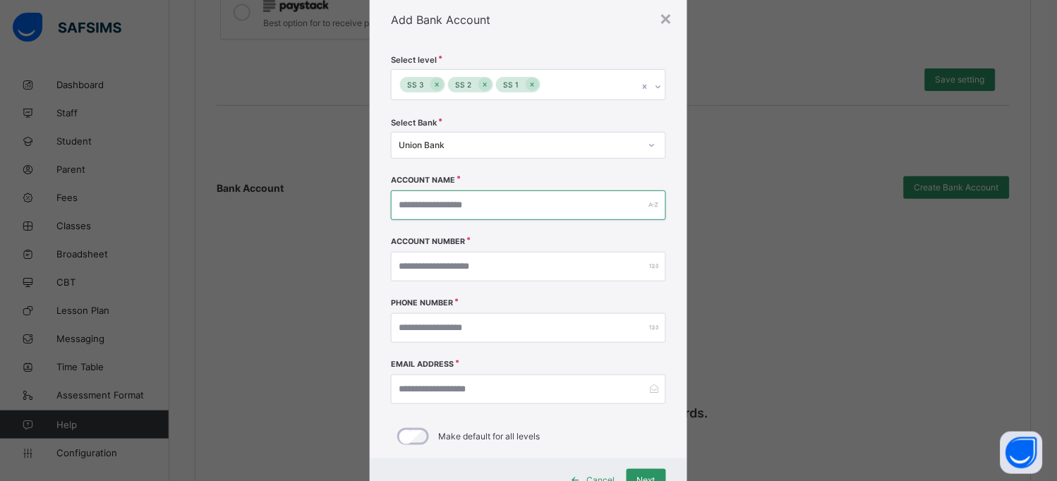
click at [523, 204] on input "text" at bounding box center [528, 205] width 274 height 30
type input "**********"
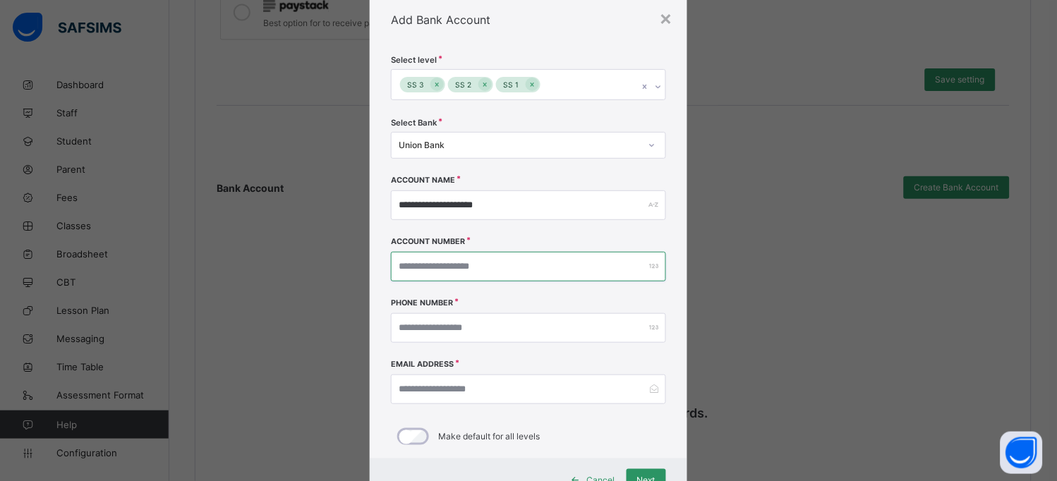
click at [533, 269] on input "number" at bounding box center [528, 267] width 274 height 30
type input "**********"
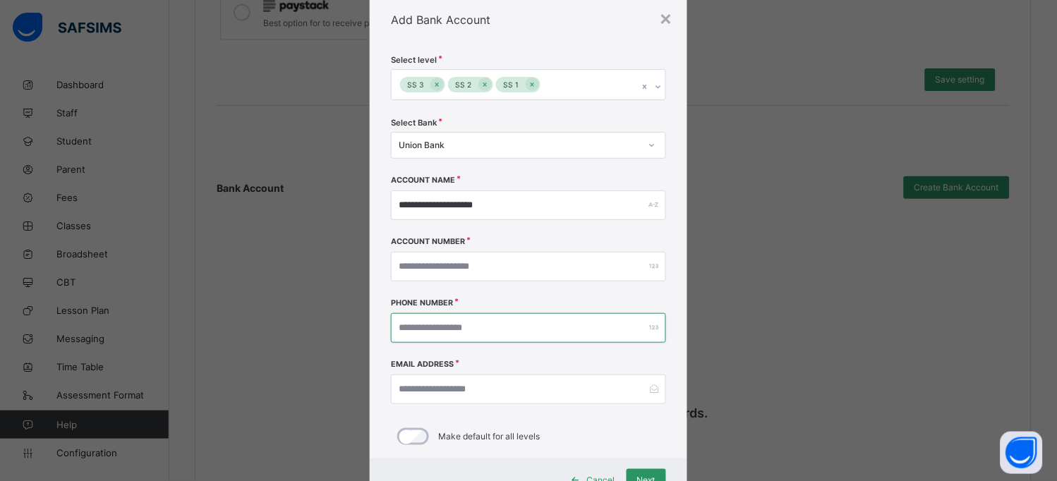
click at [516, 324] on input "number" at bounding box center [528, 328] width 274 height 30
type input "**********"
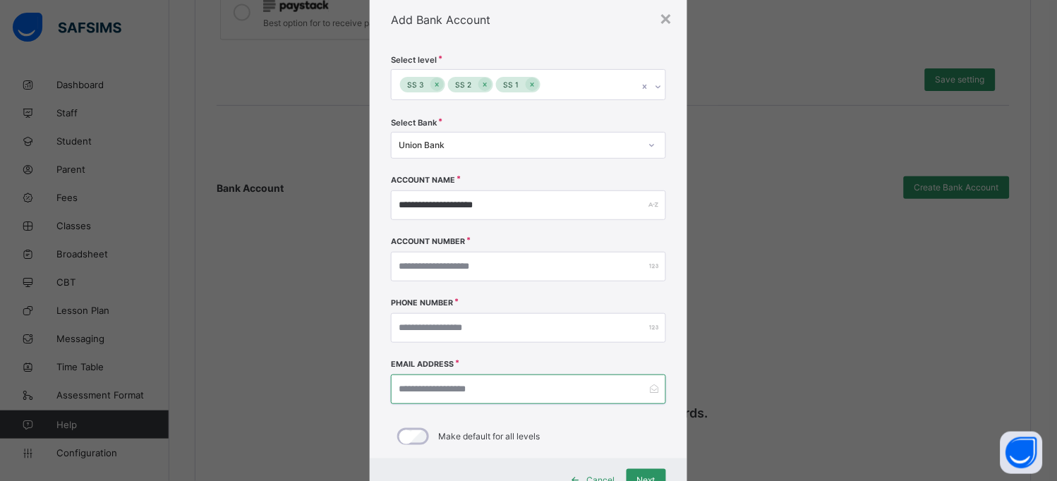
click at [521, 387] on input "email" at bounding box center [528, 390] width 274 height 30
type input "**********"
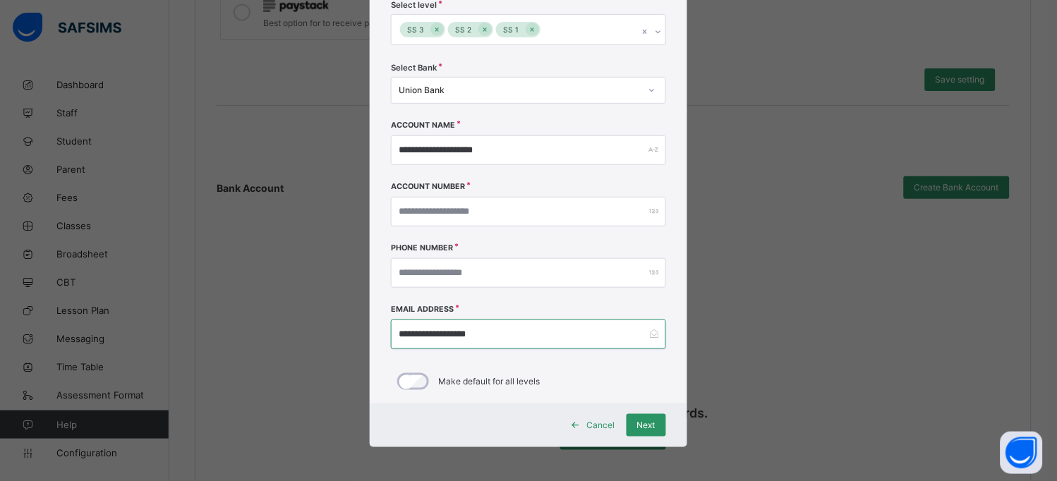
scroll to position [99, 0]
click at [652, 429] on div "Next" at bounding box center [645, 424] width 39 height 23
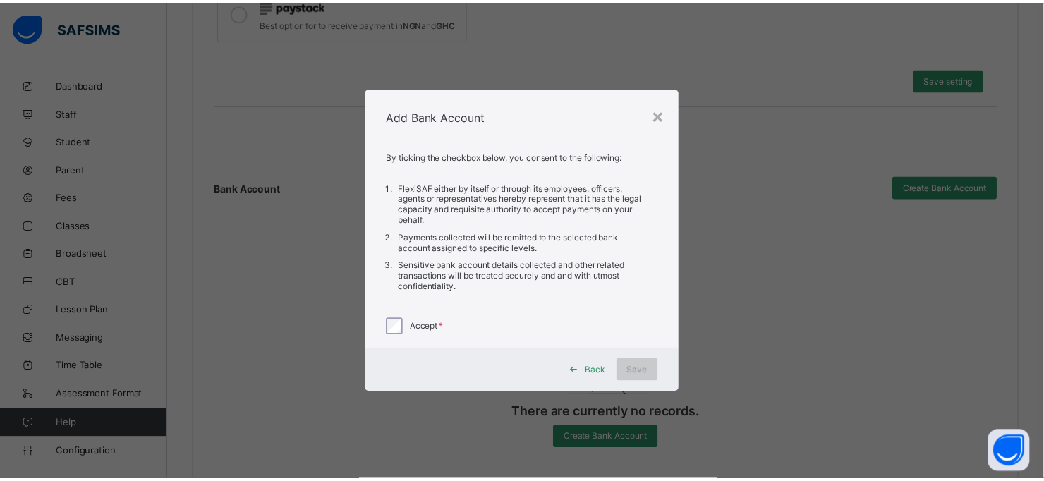
scroll to position [0, 0]
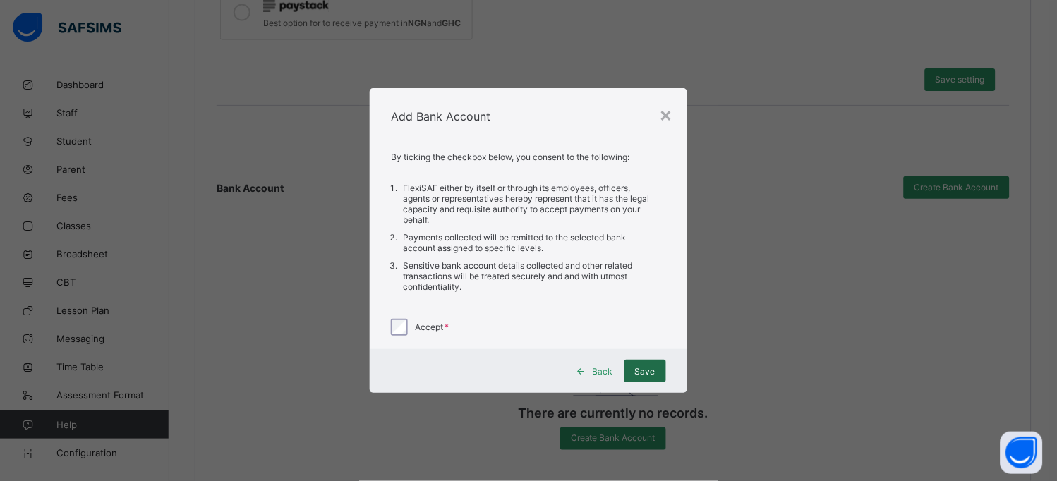
click at [646, 376] on span "Save" at bounding box center [645, 371] width 20 height 11
click at [552, 202] on li "FlexiSAF either by itself or through its employees, officers, agents or represe…" at bounding box center [522, 203] width 254 height 49
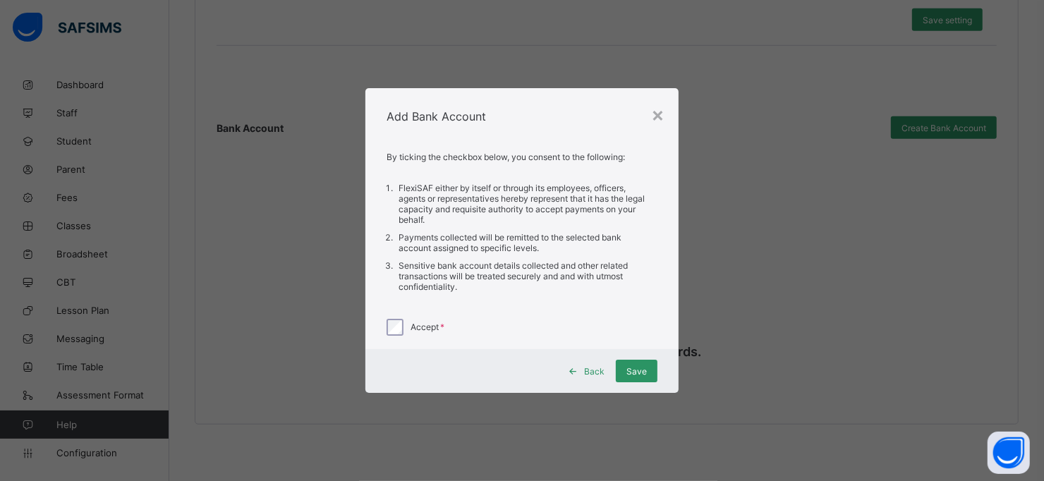
scroll to position [126, 0]
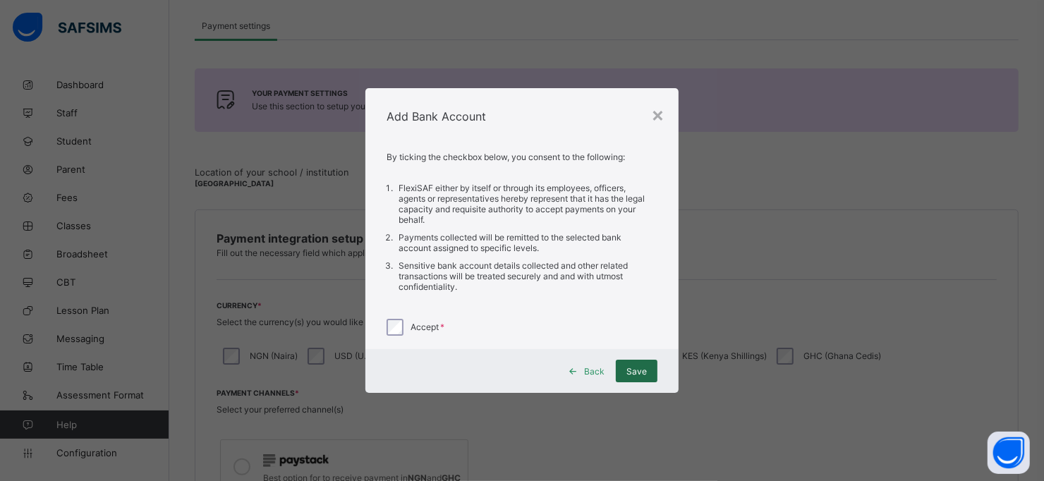
click at [647, 374] on span "Save" at bounding box center [636, 371] width 20 height 11
click at [661, 113] on div "×" at bounding box center [657, 114] width 13 height 24
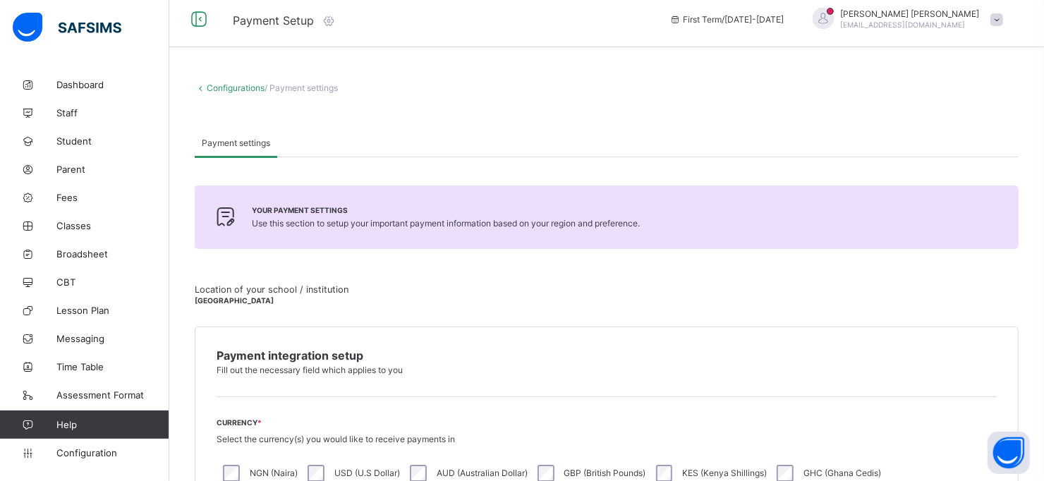
scroll to position [0, 0]
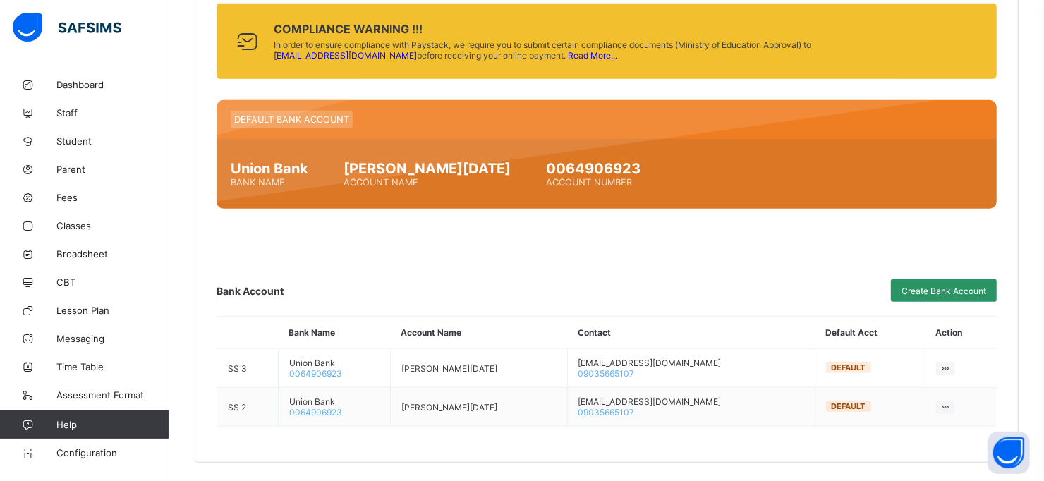
scroll to position [743, 0]
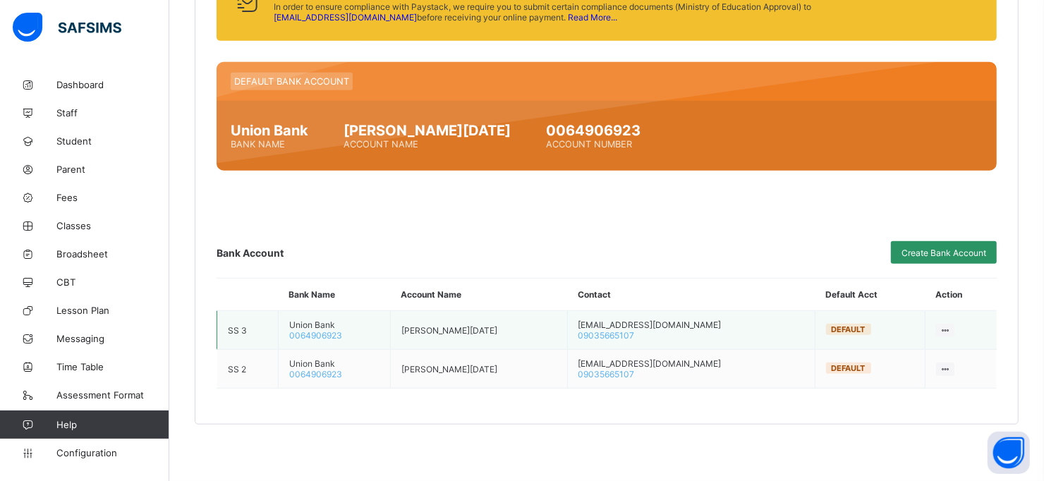
click at [949, 331] on icon at bounding box center [946, 330] width 12 height 11
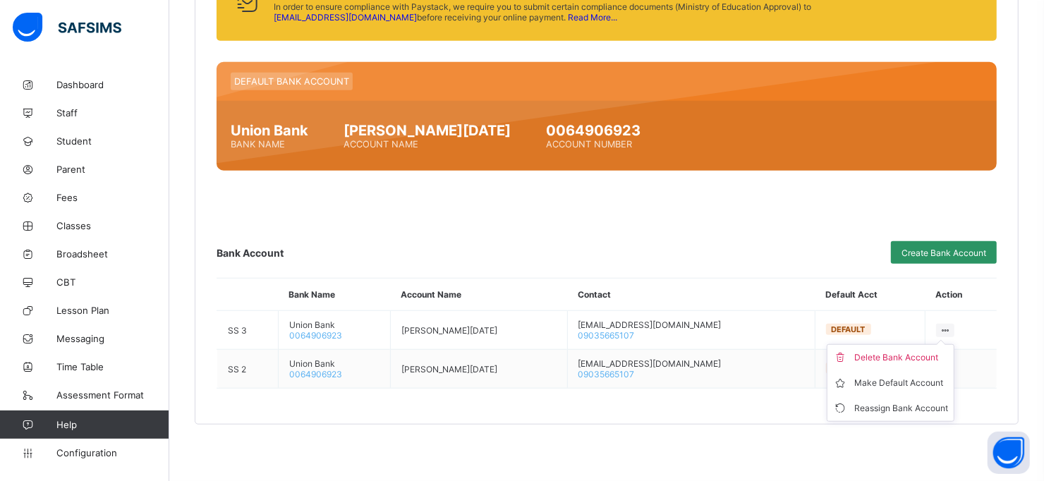
click at [716, 238] on div "Compliance Warning !!! In order to ensure compliance with Paystack, we require …" at bounding box center [607, 176] width 780 height 423
click at [90, 456] on span "Configuration" at bounding box center [112, 452] width 112 height 11
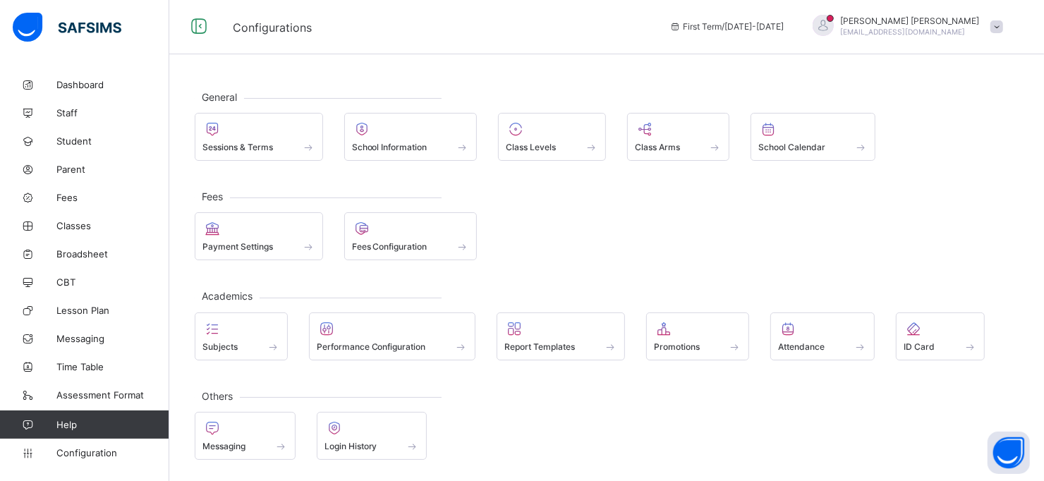
scroll to position [1, 0]
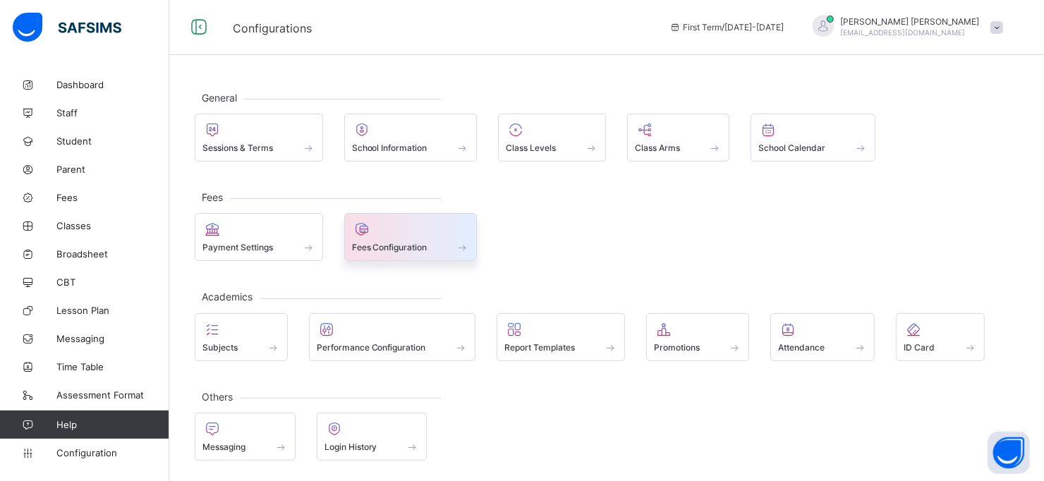
click at [412, 232] on div at bounding box center [411, 229] width 118 height 17
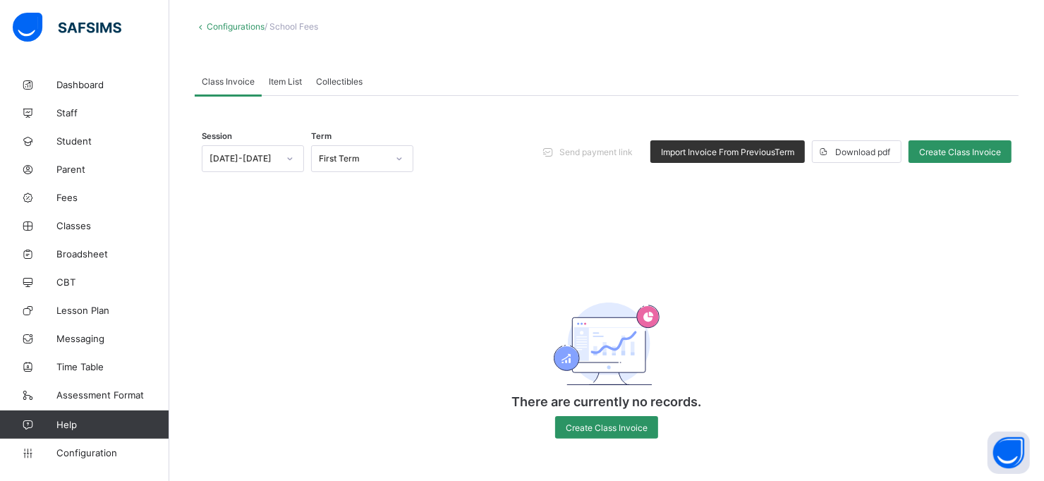
scroll to position [73, 0]
click at [615, 429] on span "Create Class Invoice" at bounding box center [607, 427] width 82 height 11
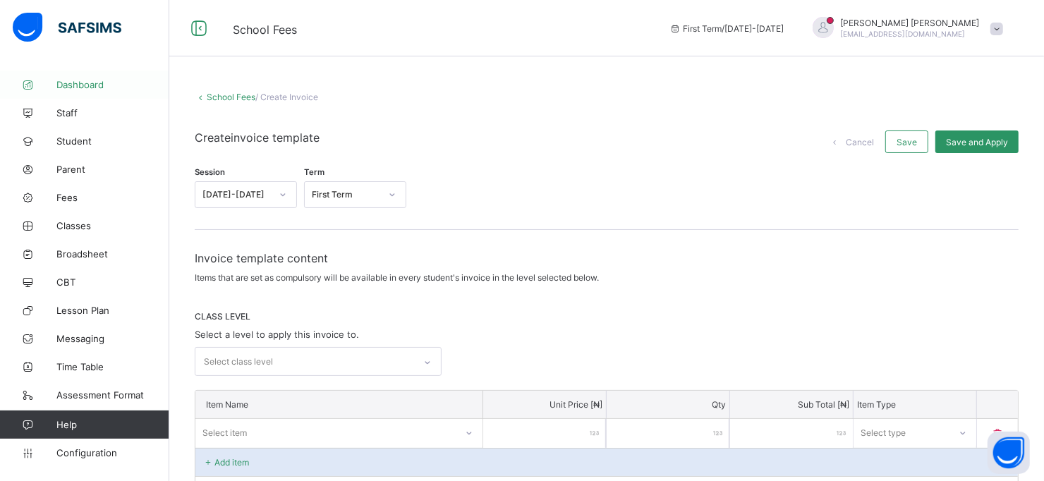
drag, startPoint x: 102, startPoint y: 83, endPoint x: 102, endPoint y: 90, distance: 7.8
click at [102, 83] on span "Dashboard" at bounding box center [112, 84] width 113 height 11
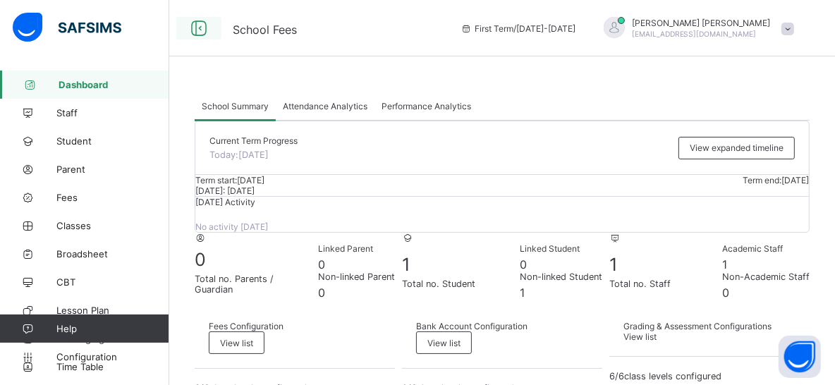
click at [200, 25] on icon at bounding box center [199, 28] width 24 height 20
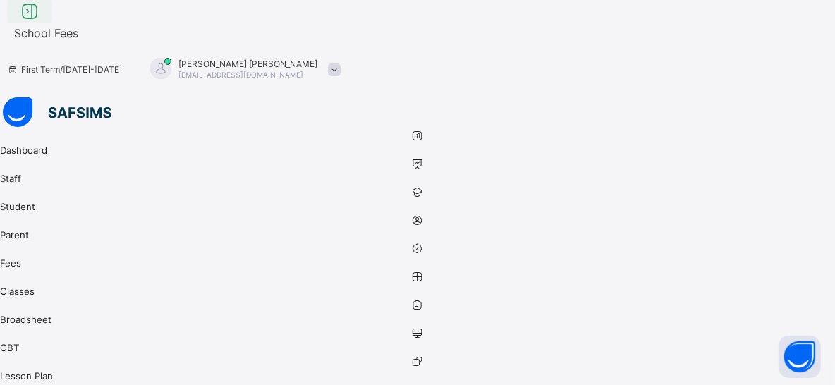
click at [42, 22] on icon at bounding box center [30, 11] width 24 height 20
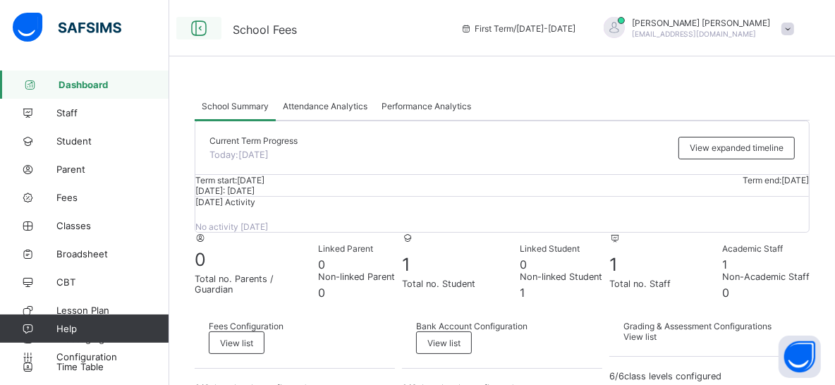
click at [202, 29] on icon at bounding box center [199, 28] width 24 height 20
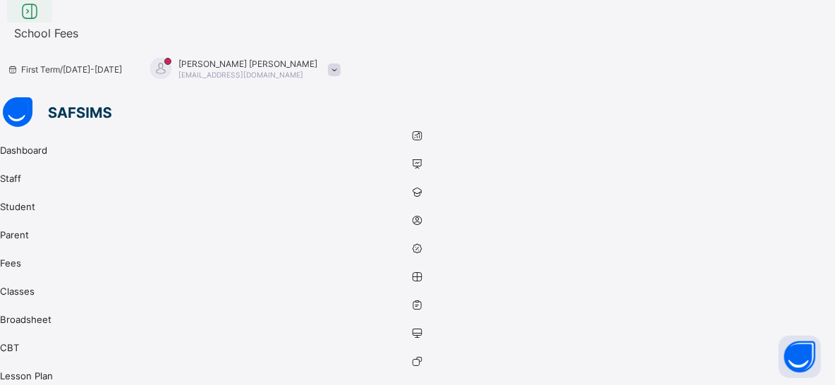
click at [42, 22] on icon at bounding box center [30, 11] width 24 height 20
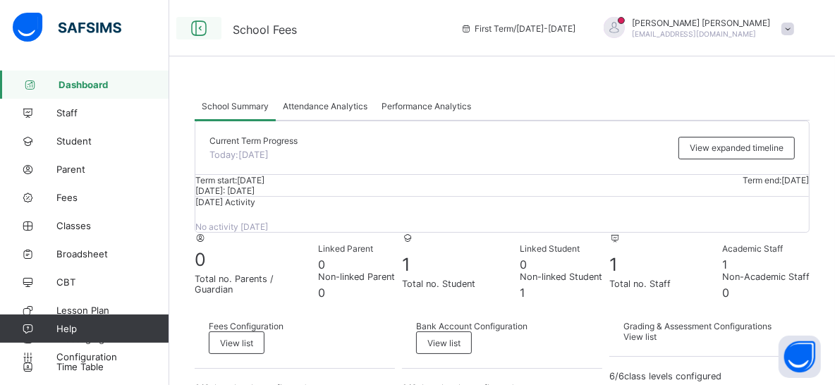
click at [199, 28] on icon at bounding box center [199, 28] width 24 height 20
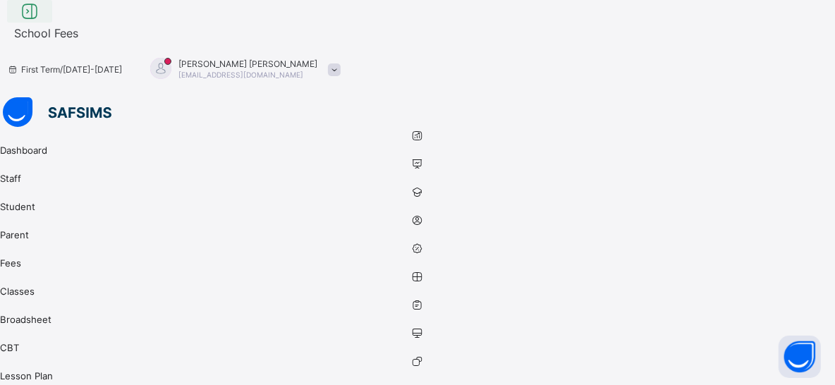
click at [42, 22] on icon at bounding box center [30, 11] width 24 height 20
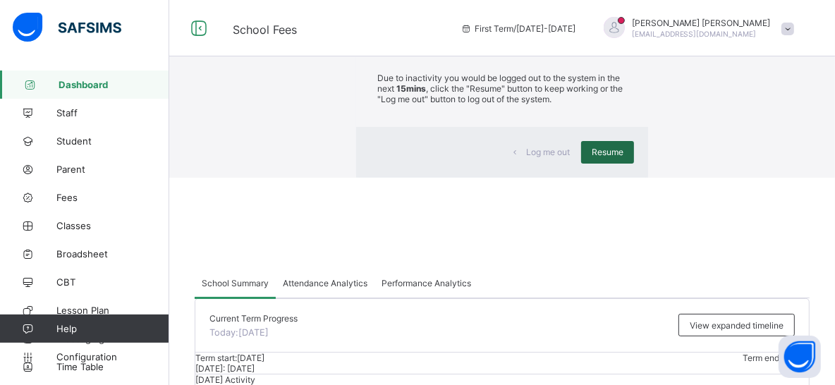
click at [592, 157] on span "Resume" at bounding box center [608, 152] width 32 height 11
